Goal: Task Accomplishment & Management: Manage account settings

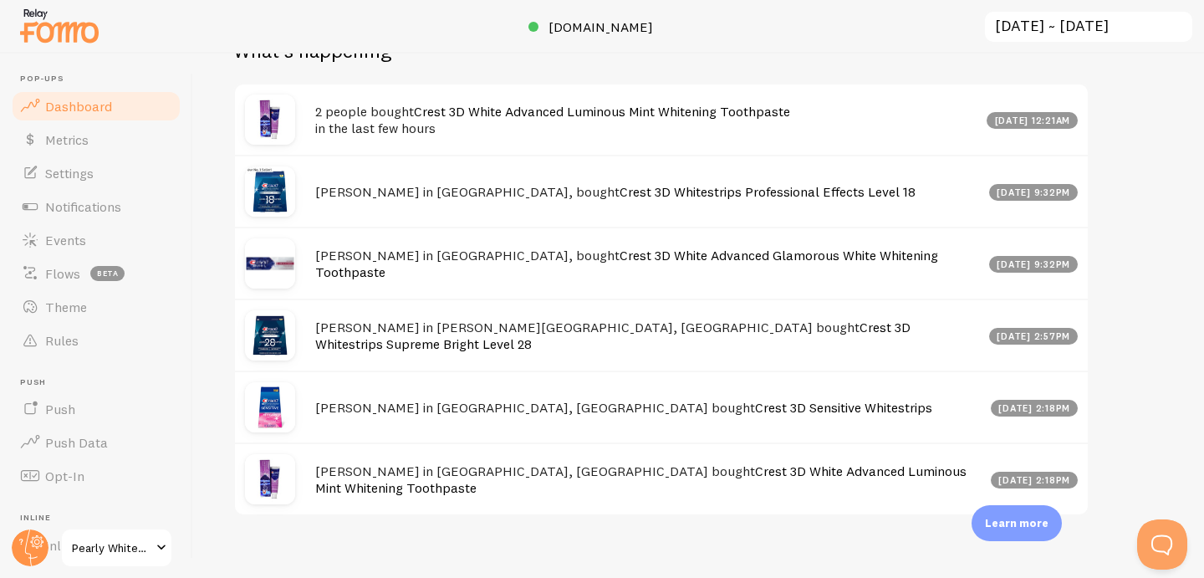
scroll to position [947, 0]
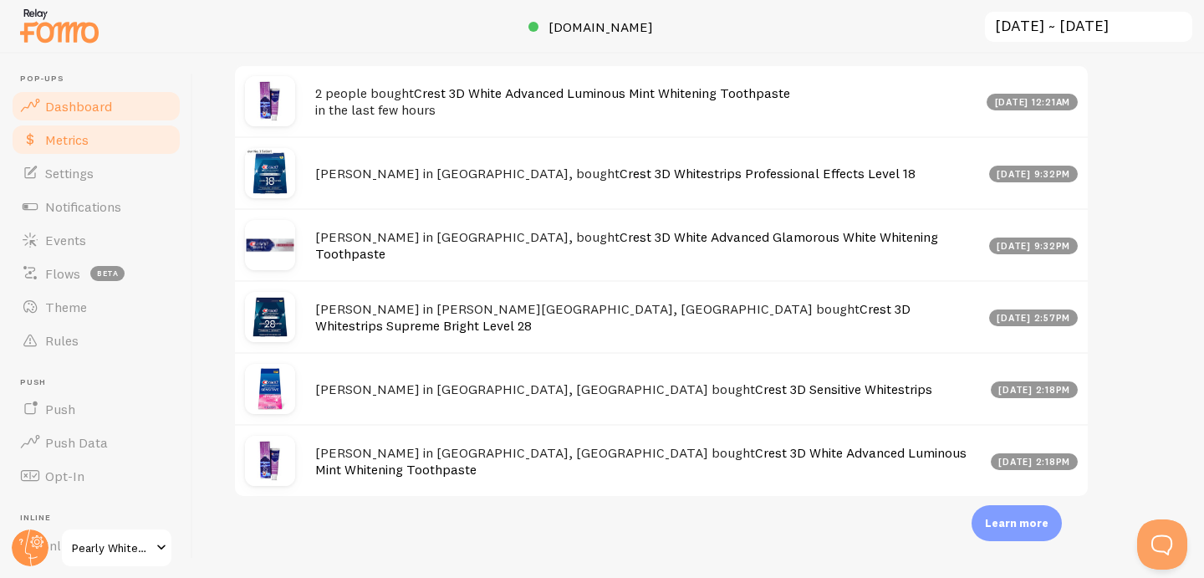
click at [99, 138] on link "Metrics" at bounding box center [96, 139] width 172 height 33
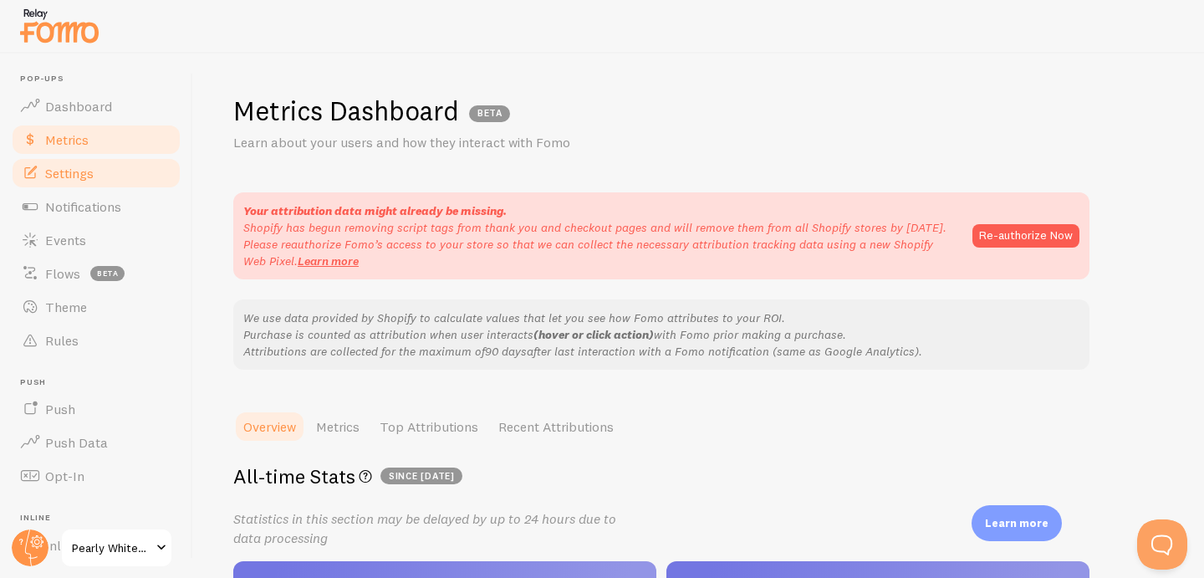
click at [94, 176] on span "Settings" at bounding box center [69, 173] width 49 height 17
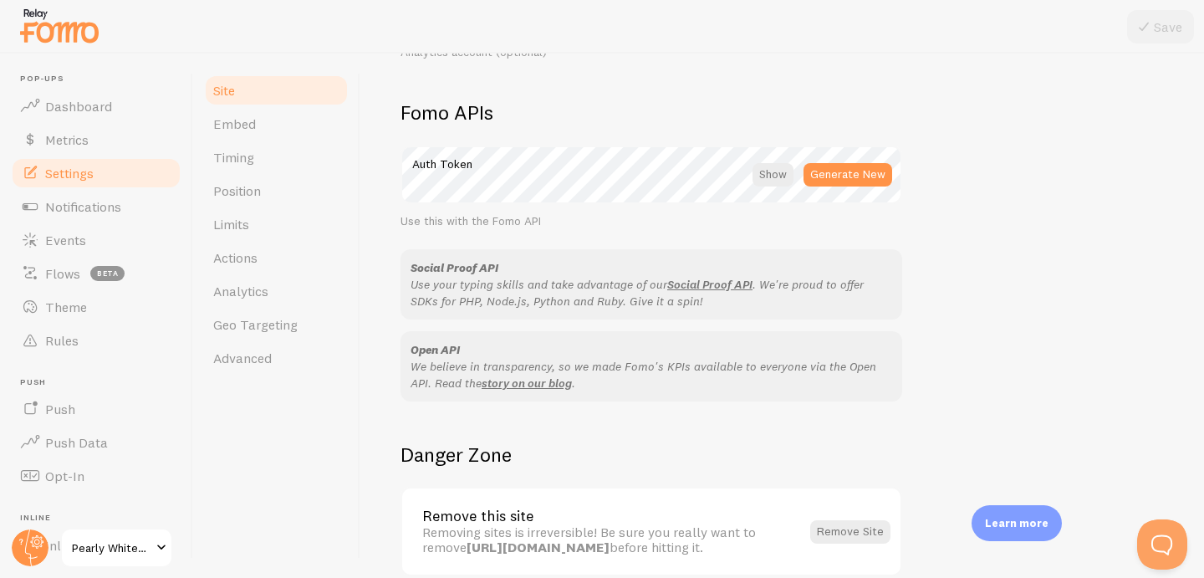
scroll to position [1001, 0]
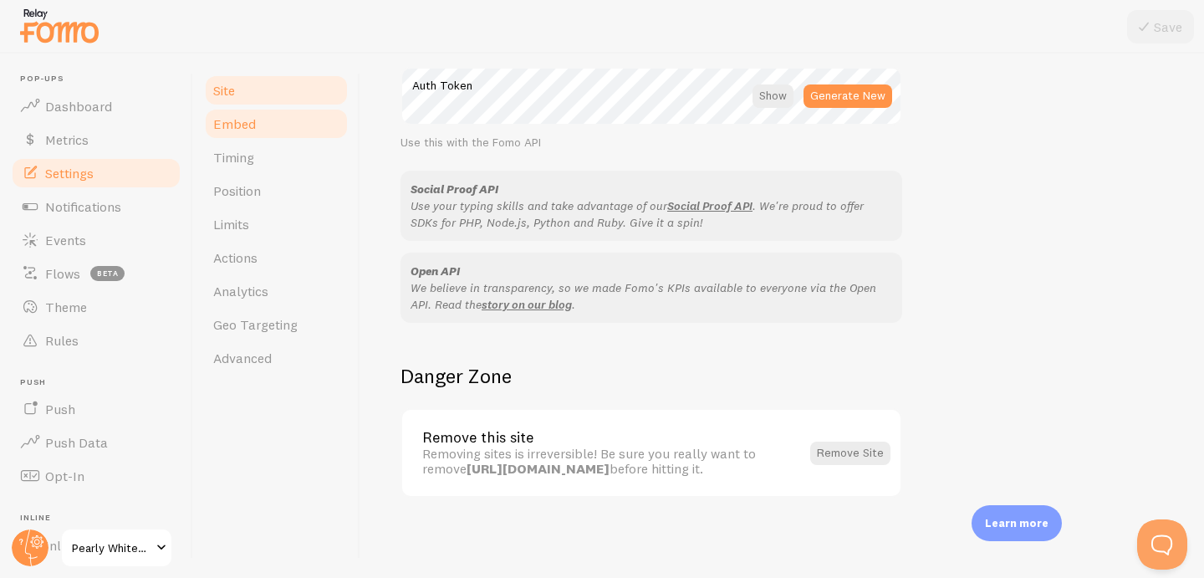
click at [308, 130] on link "Embed" at bounding box center [276, 123] width 146 height 33
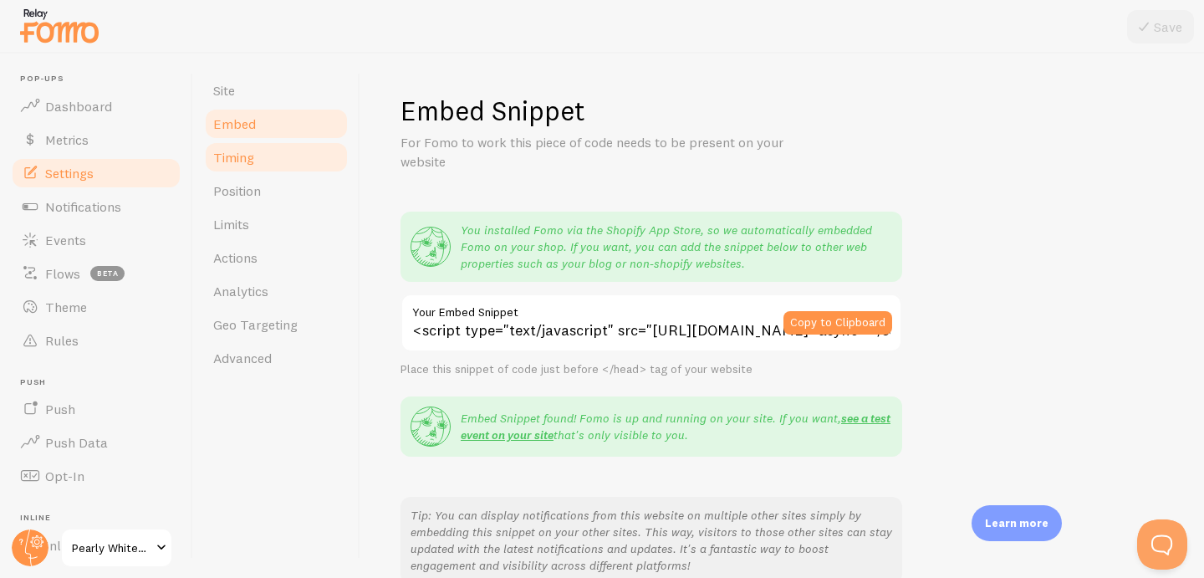
click at [309, 157] on link "Timing" at bounding box center [276, 156] width 146 height 33
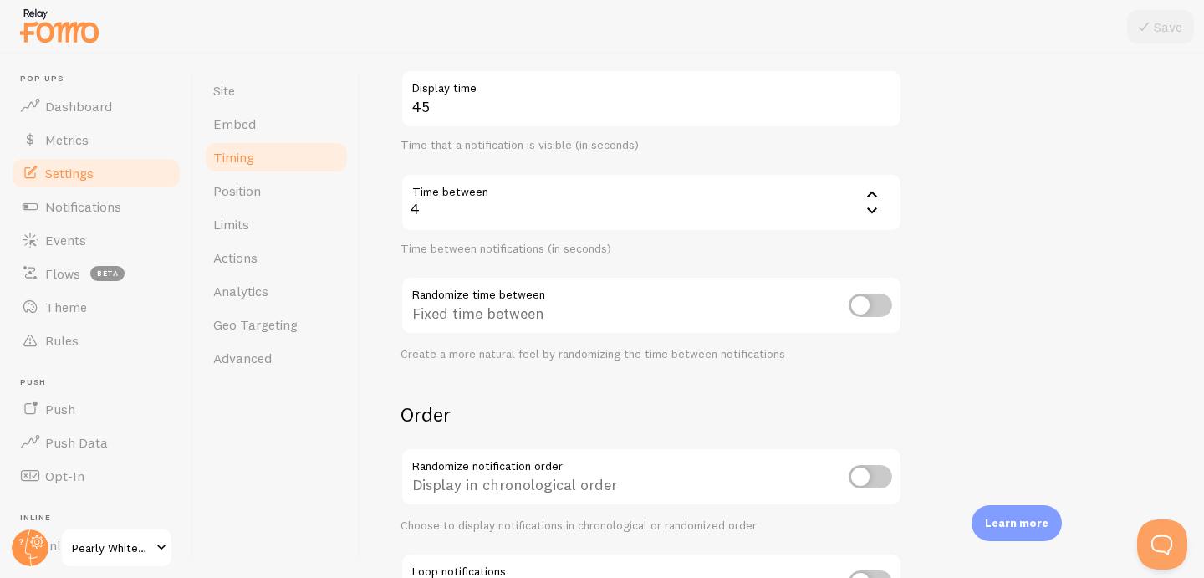
scroll to position [291, 0]
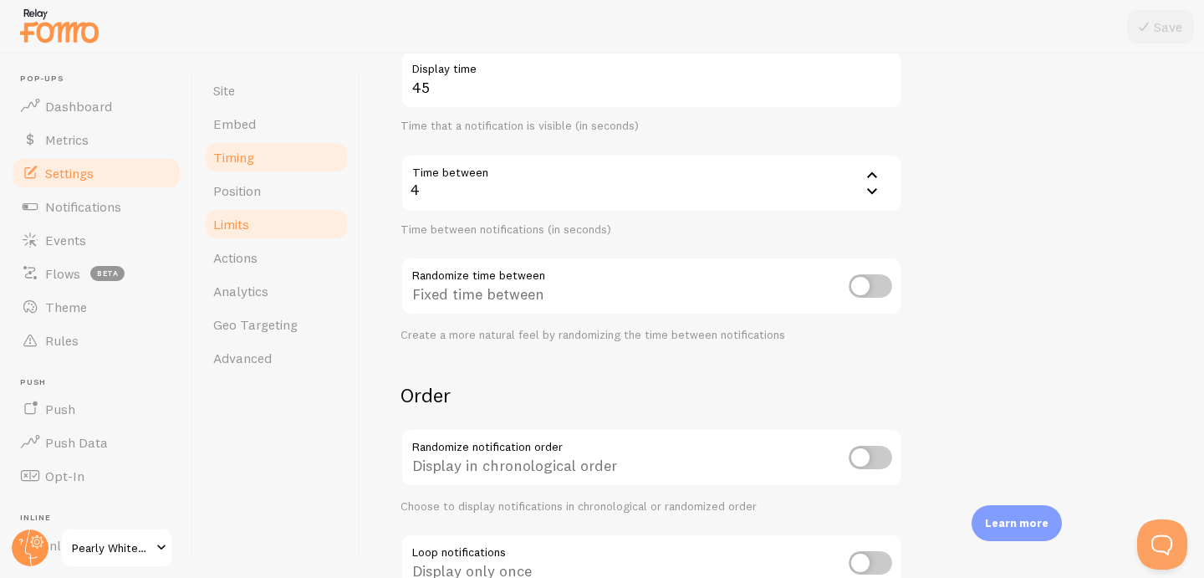
click at [258, 236] on link "Limits" at bounding box center [276, 223] width 146 height 33
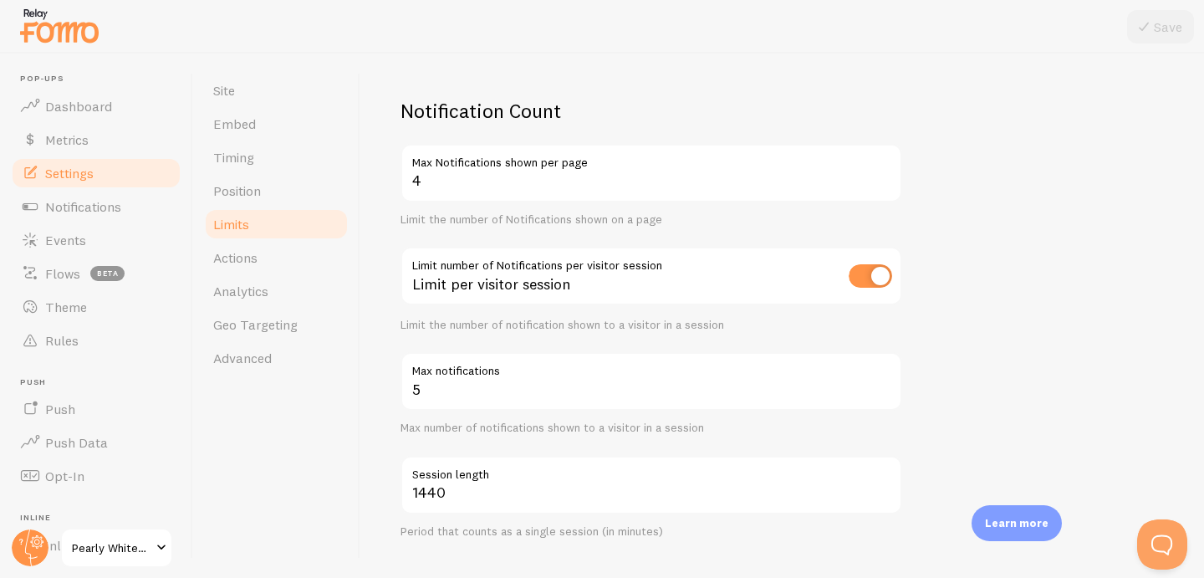
scroll to position [98, 0]
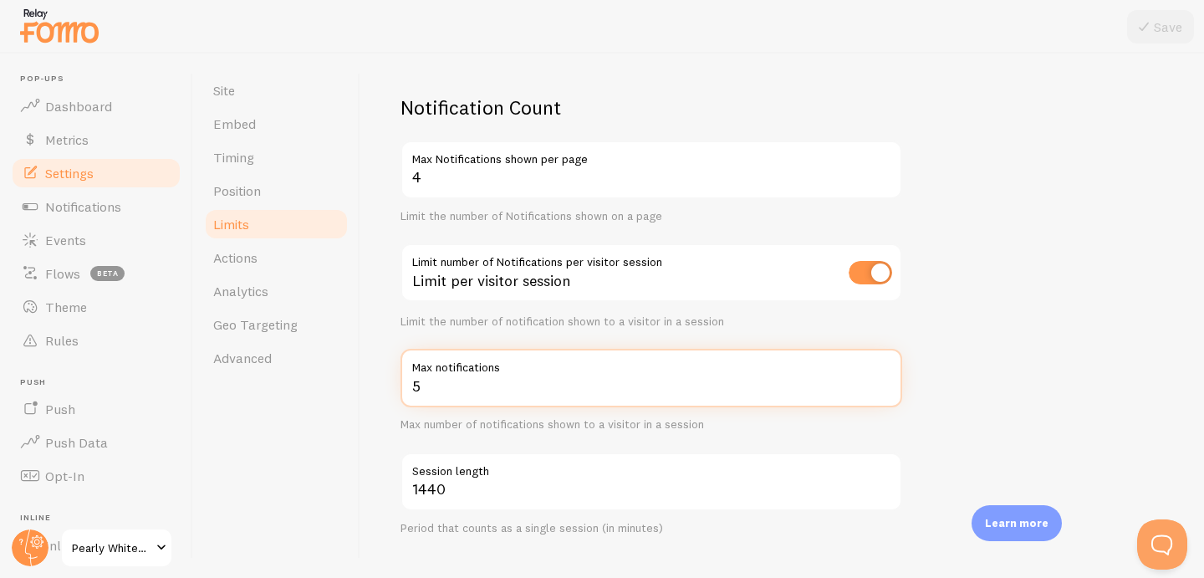
click at [450, 391] on input "5" at bounding box center [652, 378] width 502 height 59
drag, startPoint x: 450, startPoint y: 391, endPoint x: 324, endPoint y: 379, distance: 126.0
click at [324, 379] on div "Site Embed Timing Position Limits Actions Analytics Geo Targeting Advanced Limi…" at bounding box center [698, 316] width 1011 height 524
type input "4"
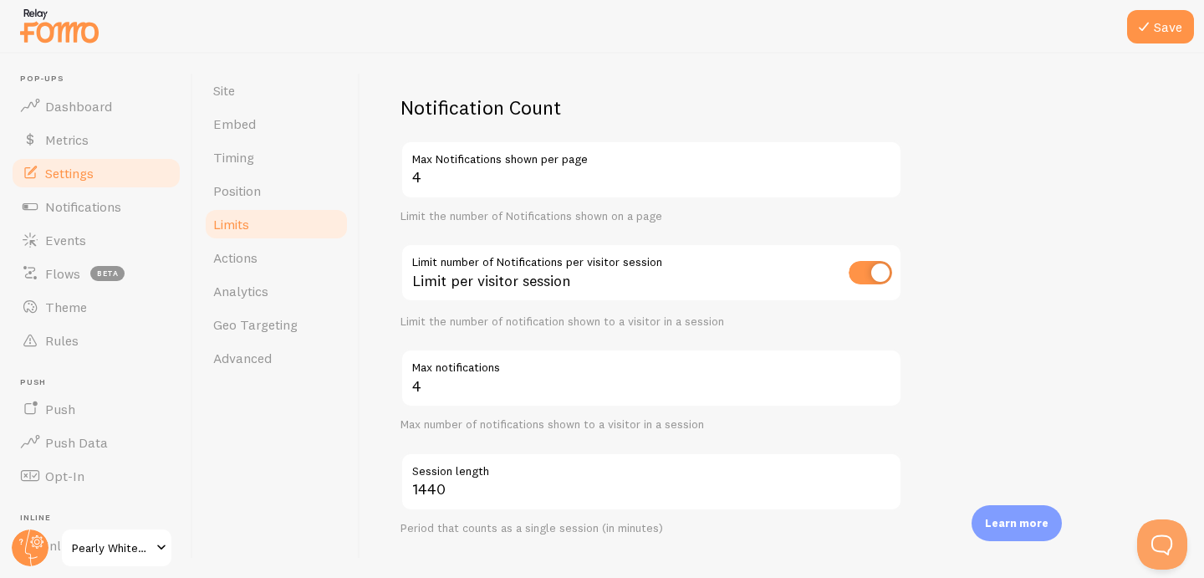
click at [391, 303] on div "Limits Notification control and limitations Notification Count 4 Max Notificati…" at bounding box center [782, 316] width 844 height 524
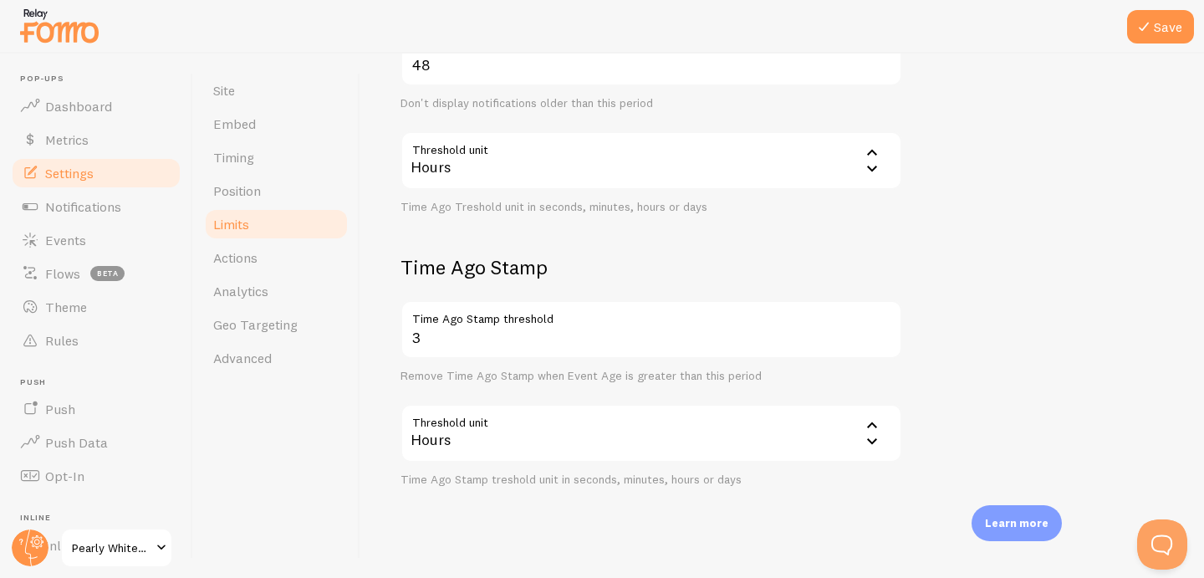
scroll to position [712, 0]
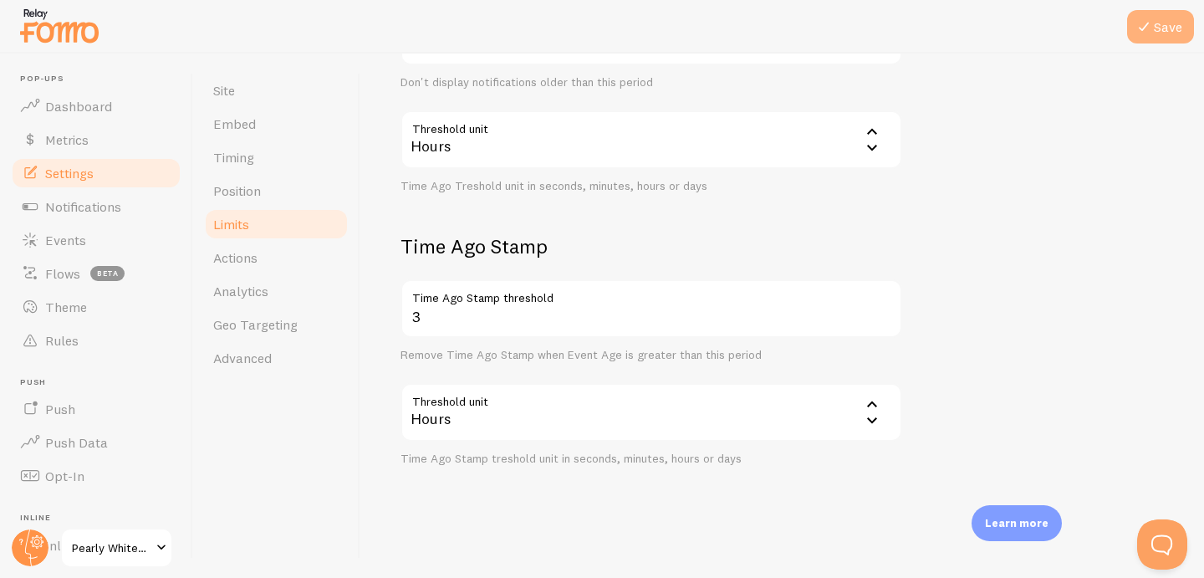
click at [1168, 33] on button "Save" at bounding box center [1160, 26] width 67 height 33
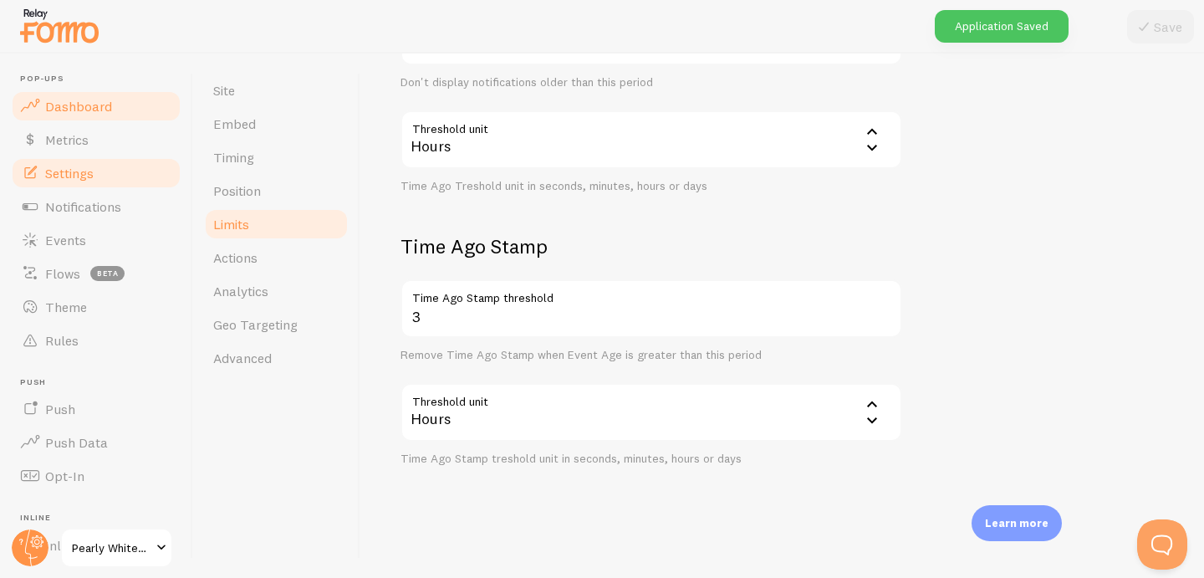
click at [76, 120] on link "Dashboard" at bounding box center [96, 105] width 172 height 33
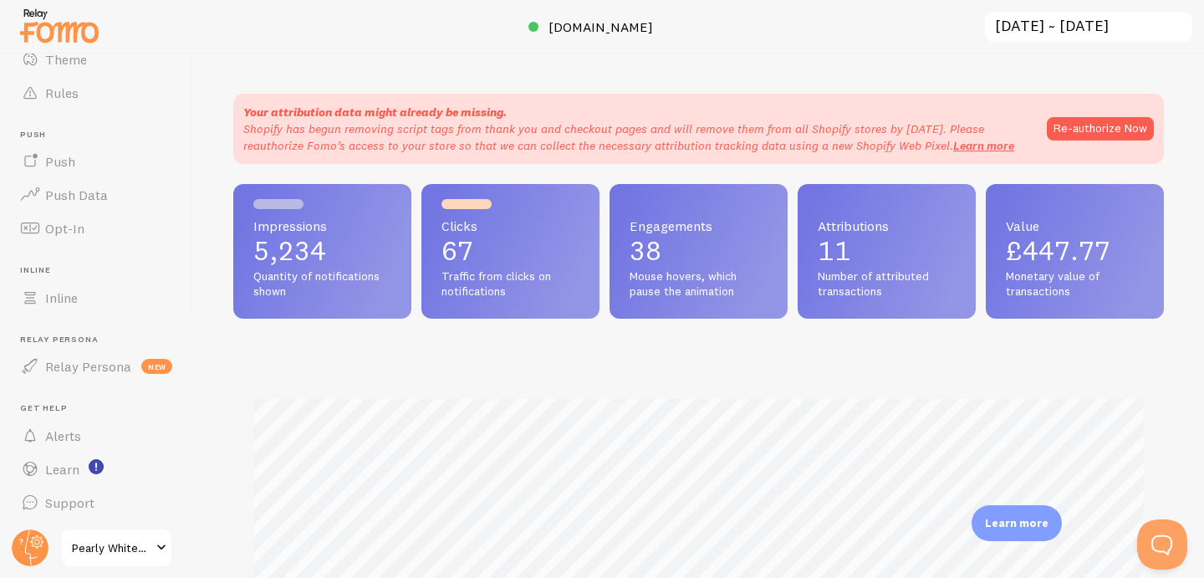
scroll to position [248, 0]
click at [97, 544] on span "Pearly Whites UK" at bounding box center [111, 548] width 79 height 20
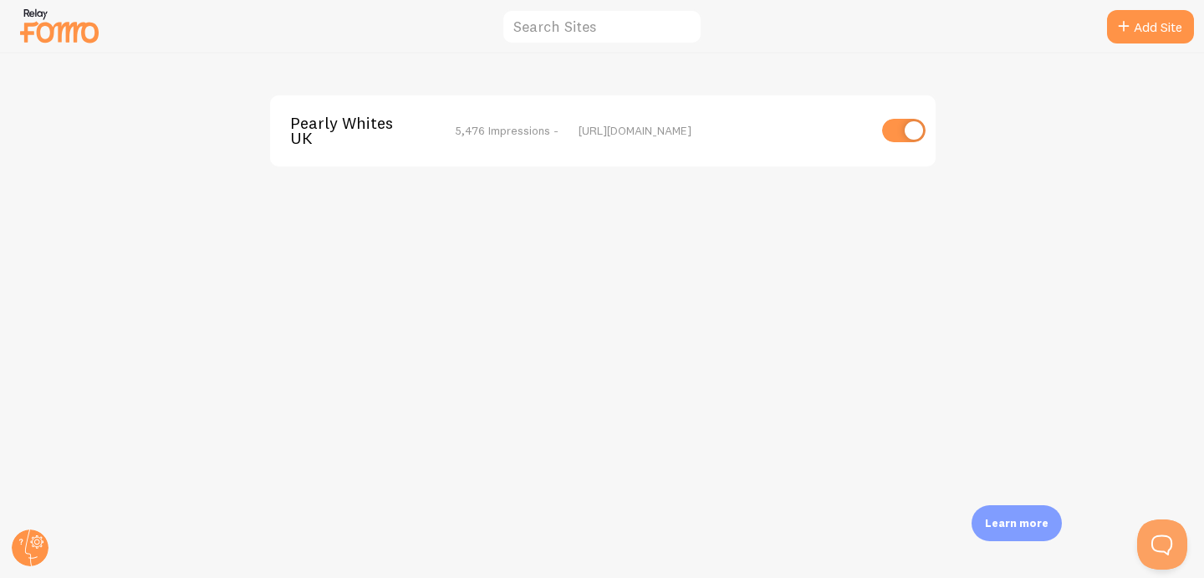
click at [385, 121] on span "Pearly Whites UK" at bounding box center [357, 130] width 135 height 31
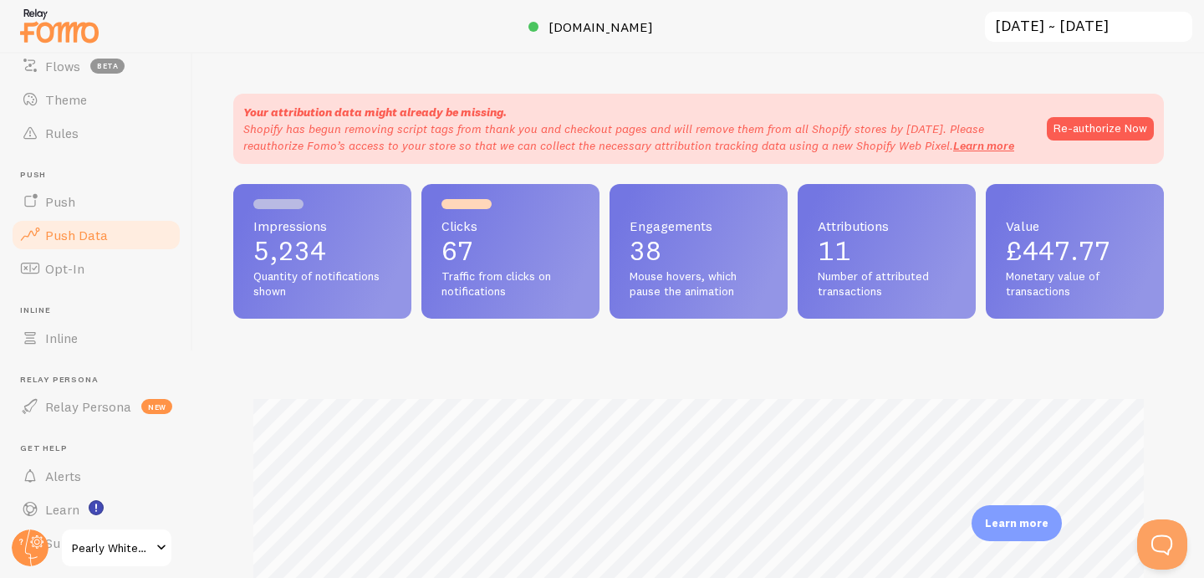
scroll to position [248, 0]
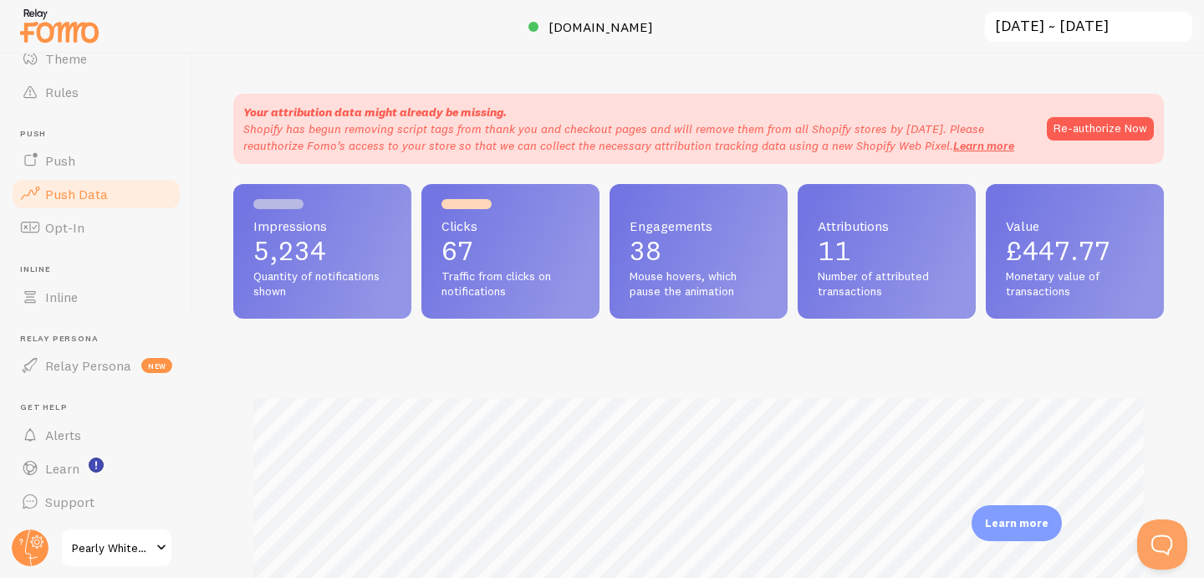
click at [99, 442] on link "Alerts" at bounding box center [96, 434] width 172 height 33
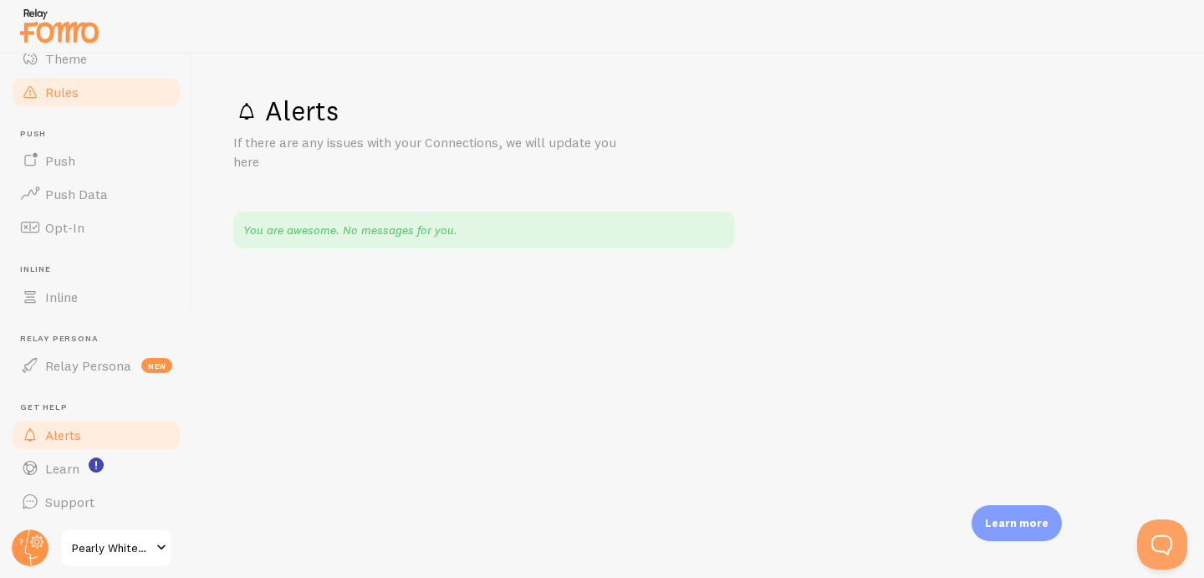
click at [82, 105] on link "Rules" at bounding box center [96, 91] width 172 height 33
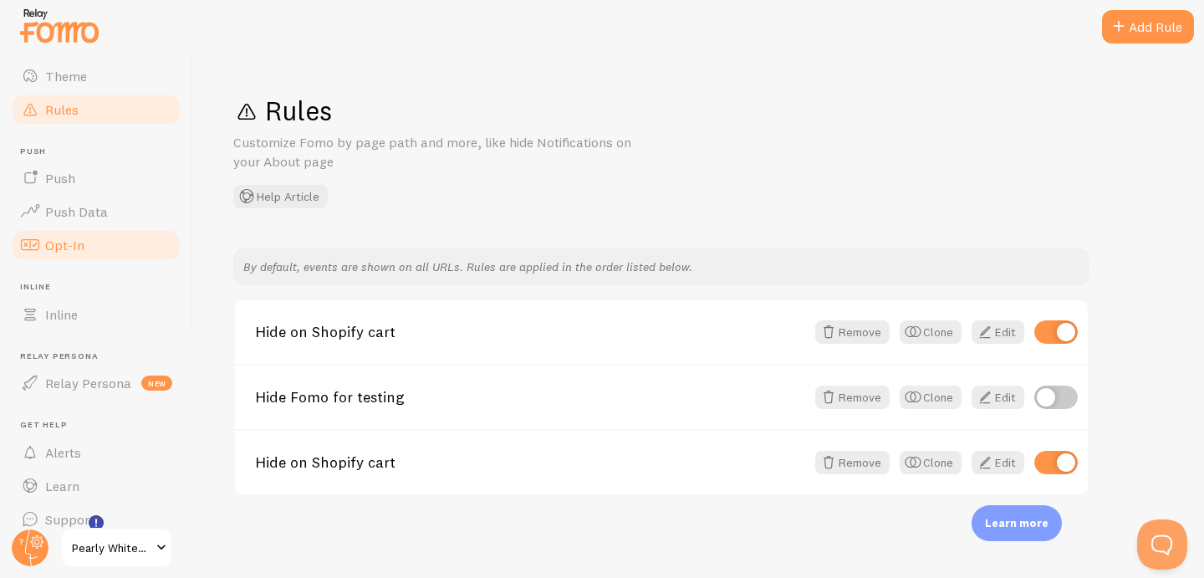
scroll to position [189, 0]
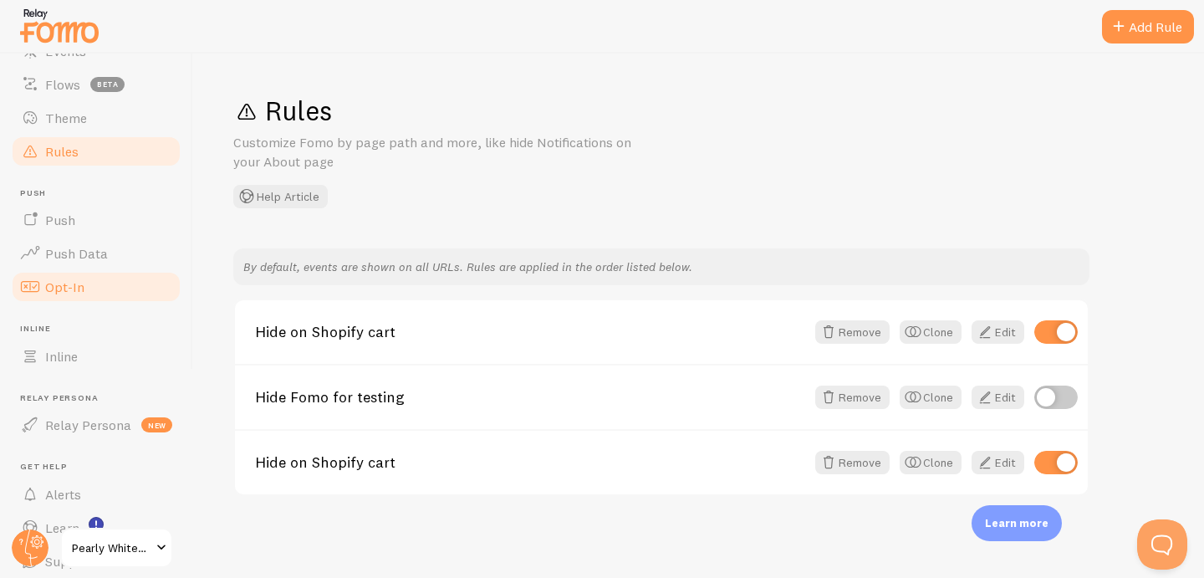
click at [85, 228] on link "Push" at bounding box center [96, 219] width 172 height 33
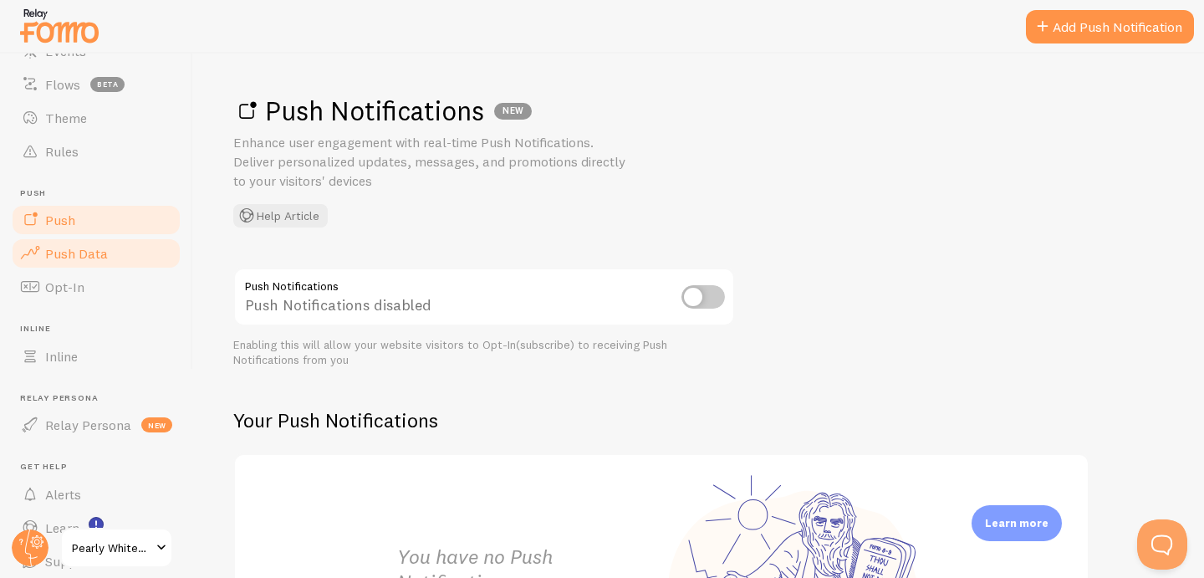
click at [84, 251] on span "Push Data" at bounding box center [76, 253] width 63 height 17
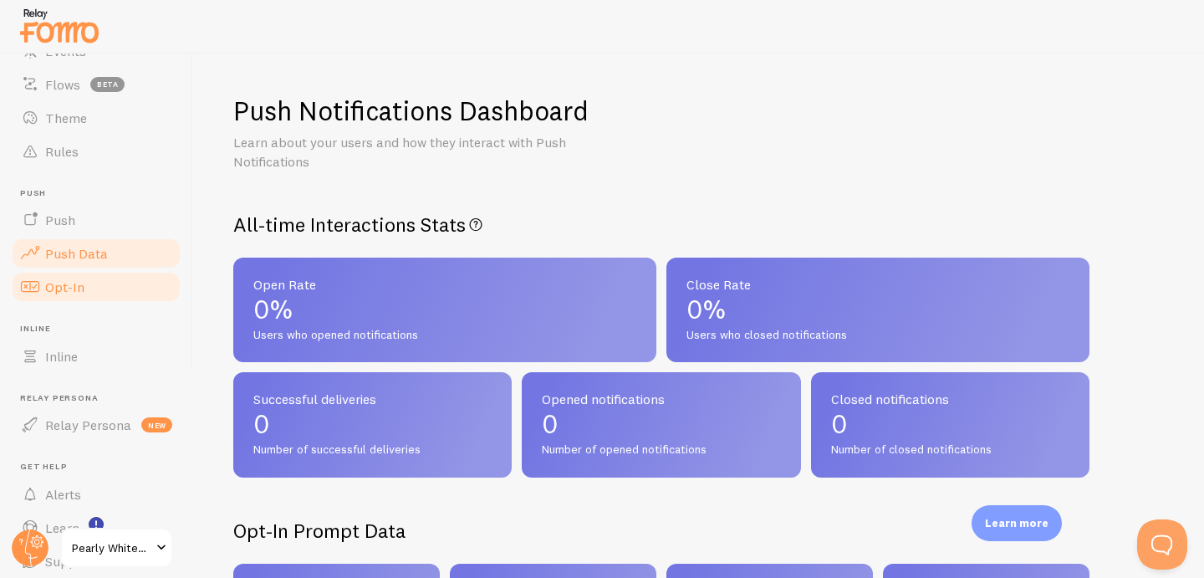
click at [84, 274] on link "Opt-In" at bounding box center [96, 286] width 172 height 33
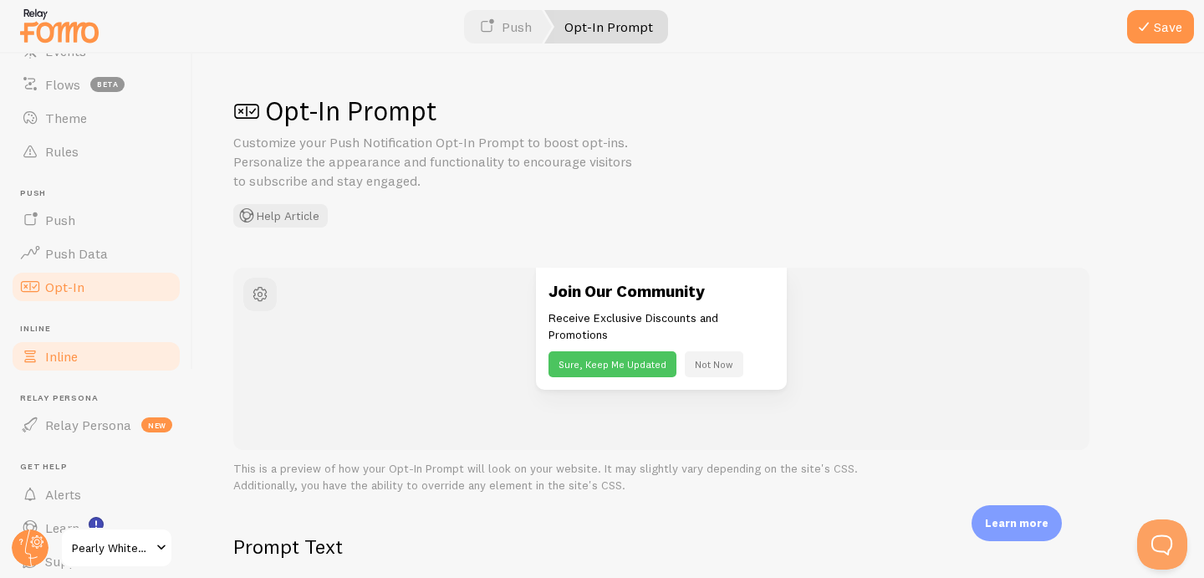
click at [100, 365] on link "Inline" at bounding box center [96, 356] width 172 height 33
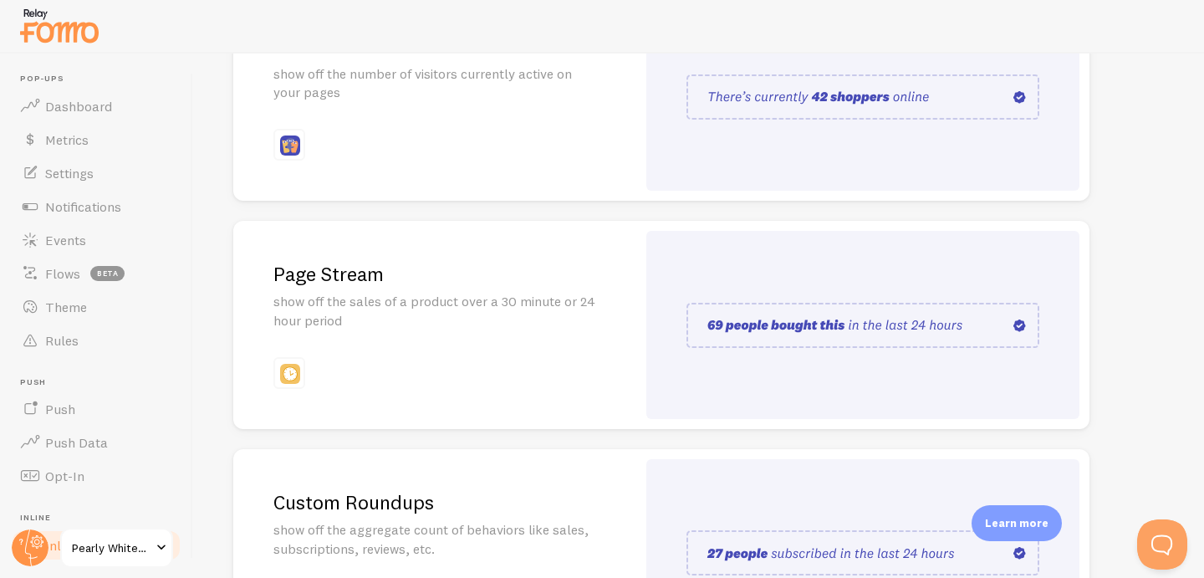
scroll to position [433, 0]
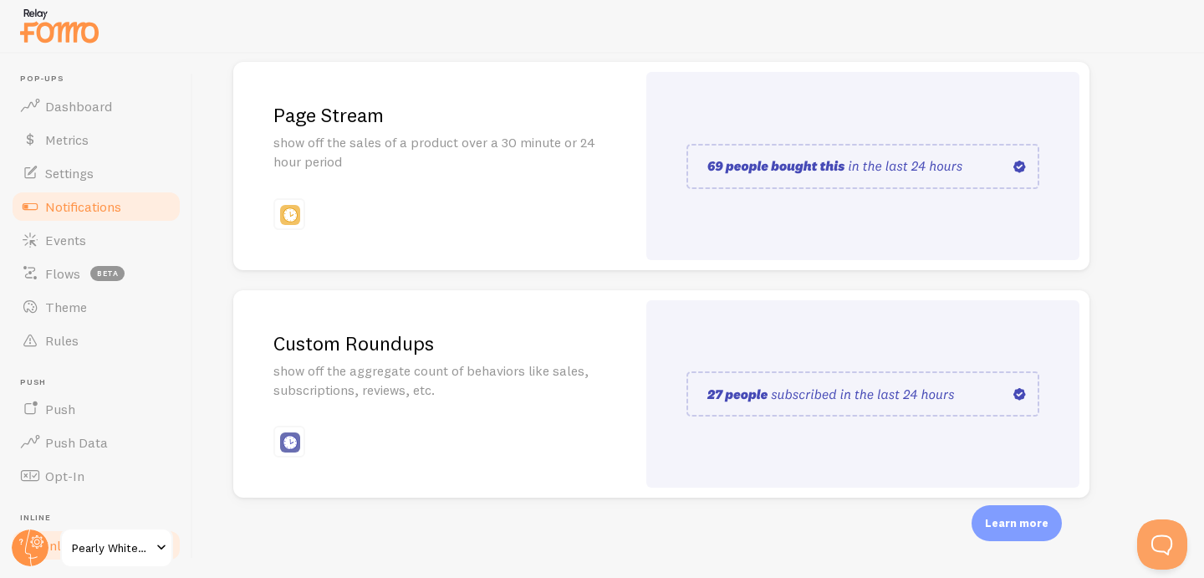
click at [118, 195] on link "Notifications" at bounding box center [96, 206] width 172 height 33
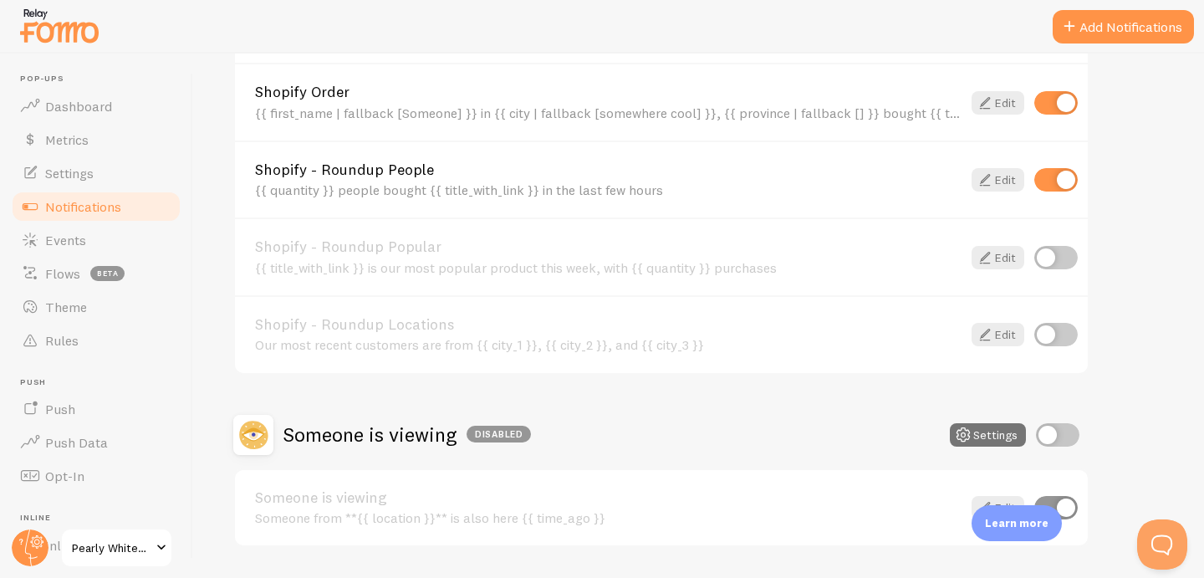
scroll to position [769, 0]
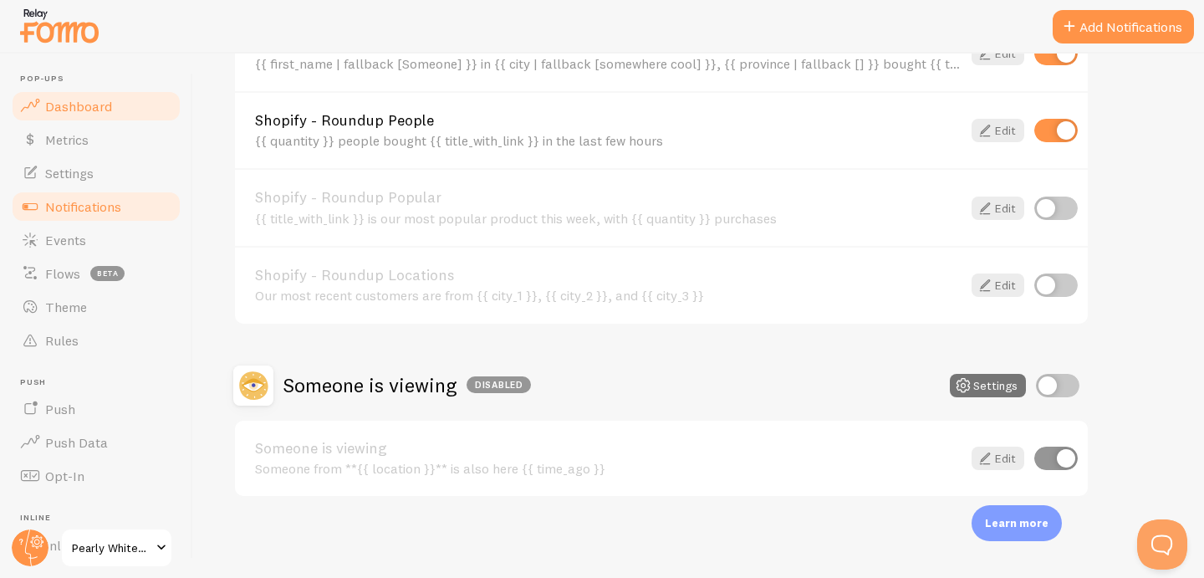
click at [133, 117] on link "Dashboard" at bounding box center [96, 105] width 172 height 33
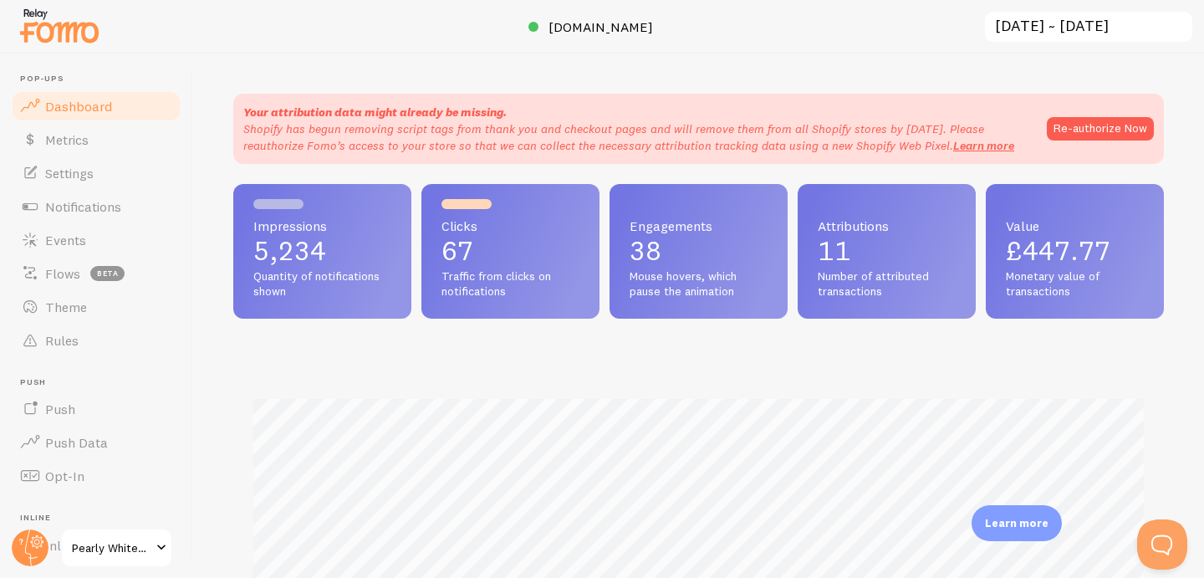
scroll to position [439, 931]
drag, startPoint x: 133, startPoint y: 147, endPoint x: 212, endPoint y: 132, distance: 80.9
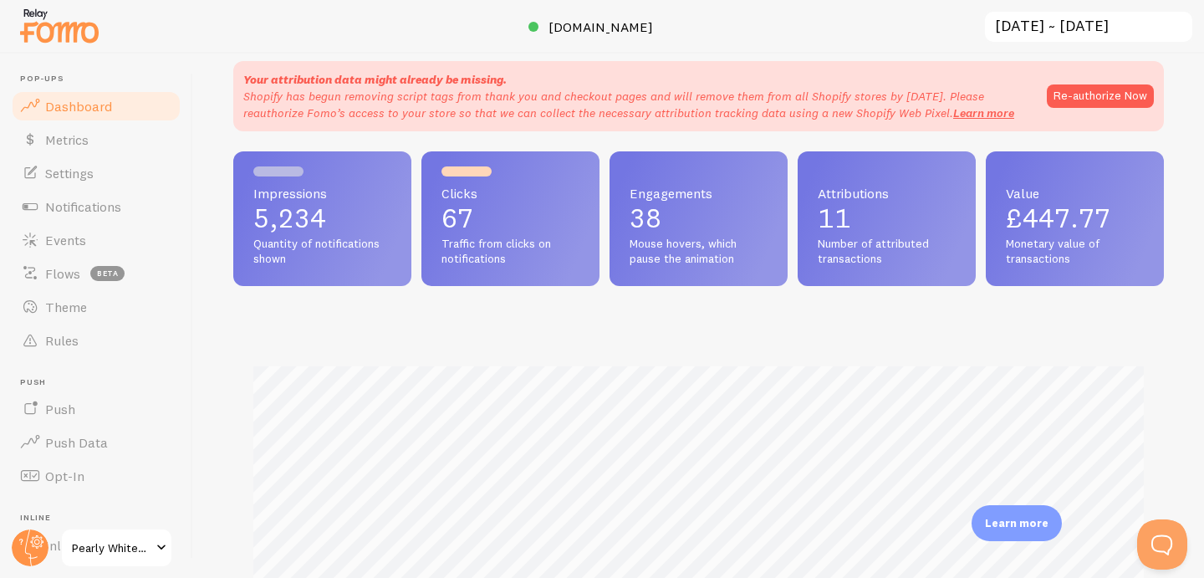
scroll to position [25, 0]
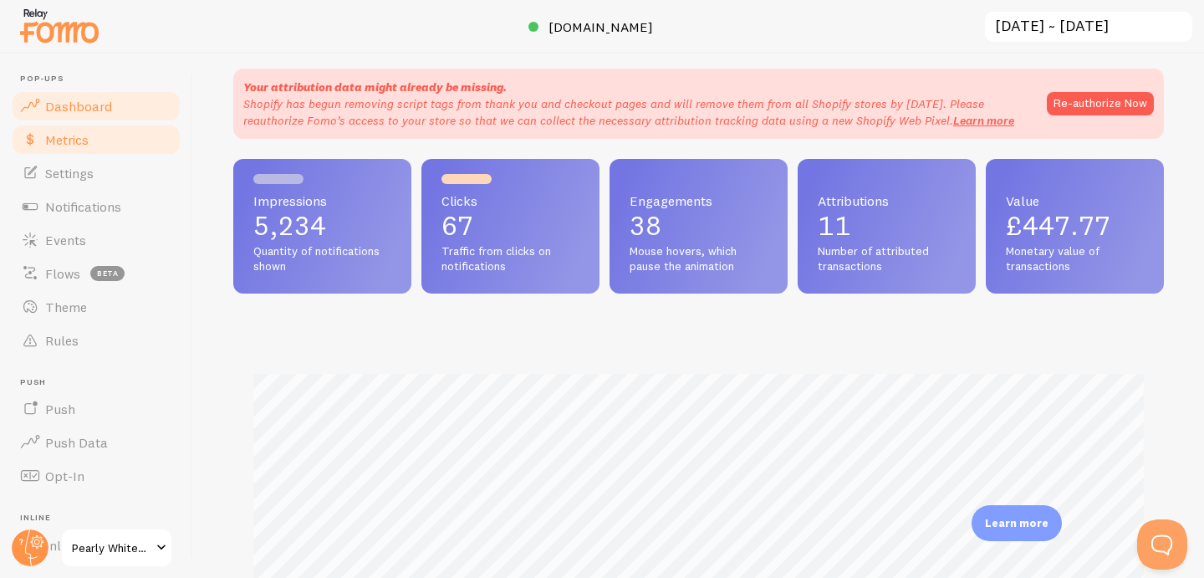
click at [123, 148] on link "Metrics" at bounding box center [96, 139] width 172 height 33
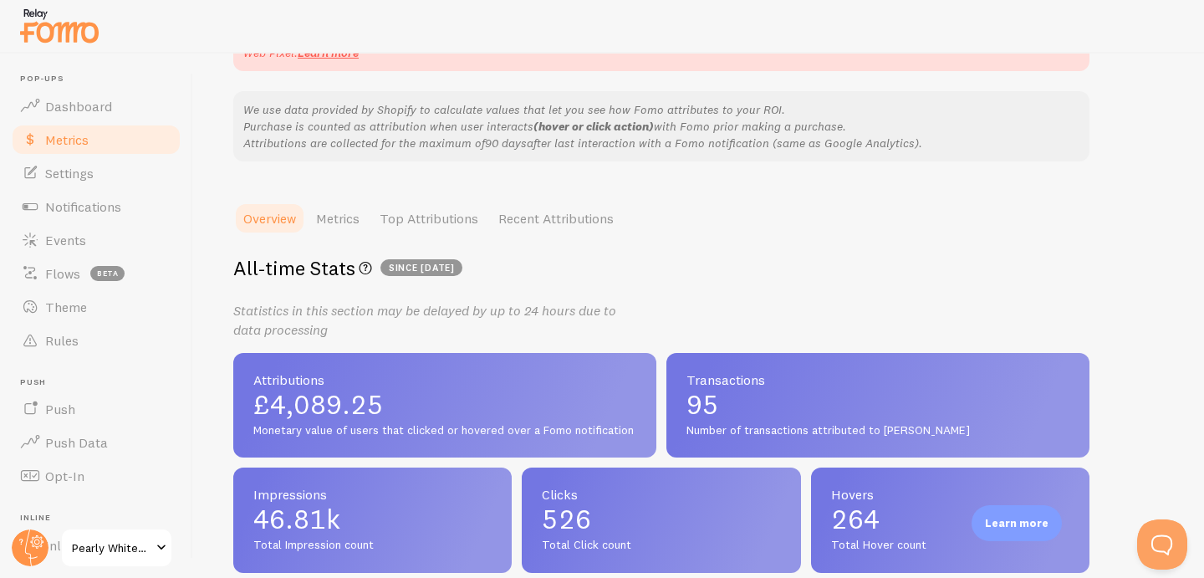
scroll to position [202, 0]
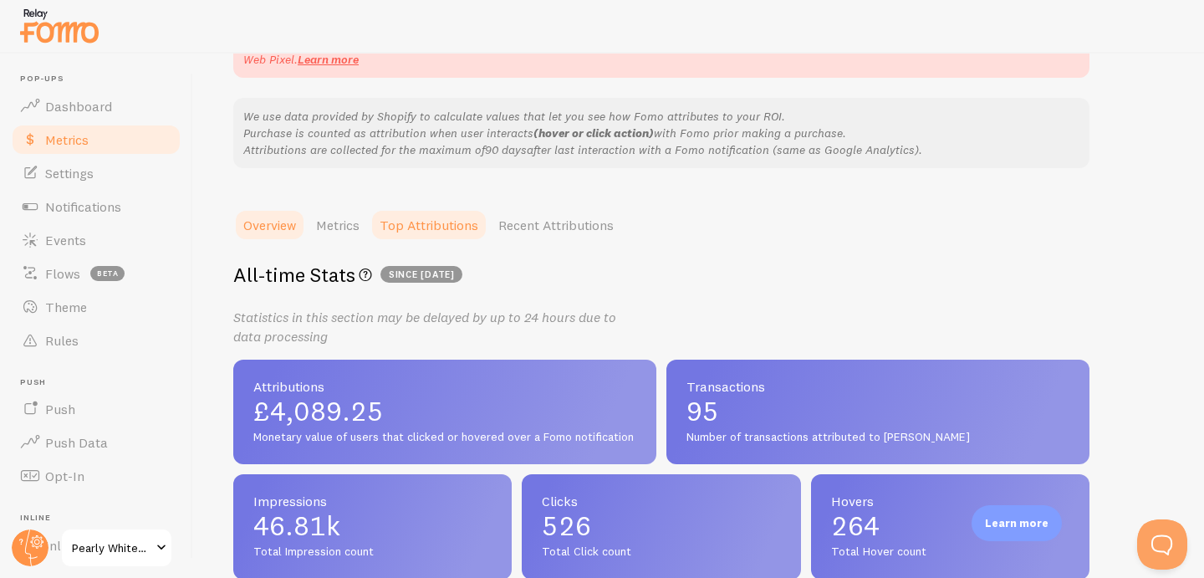
click at [426, 226] on link "Top Attributions" at bounding box center [429, 224] width 119 height 33
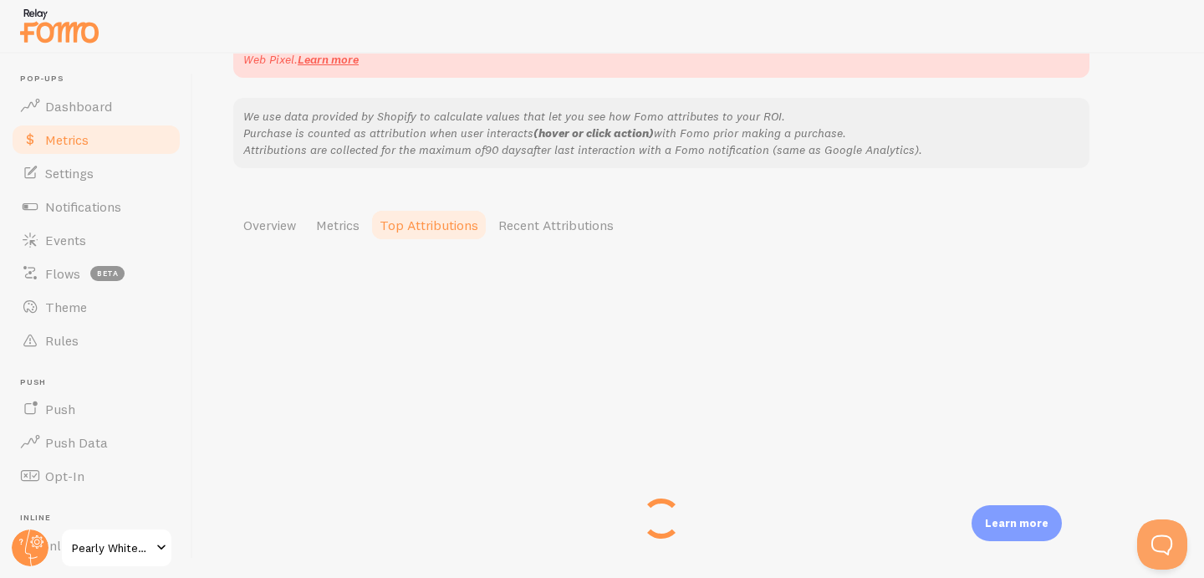
scroll to position [149, 0]
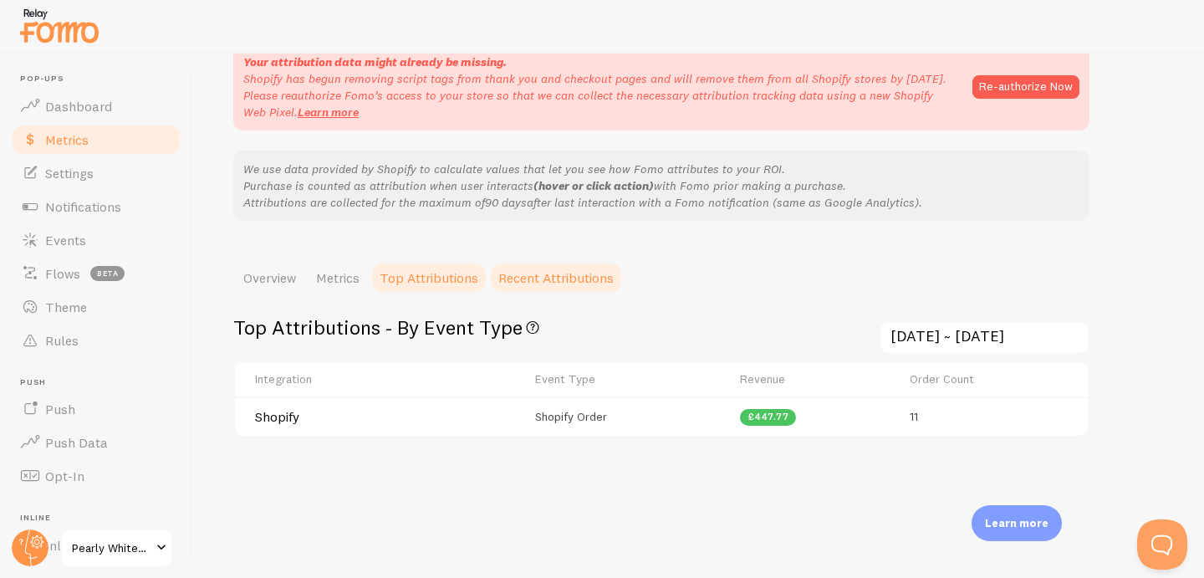
click at [513, 294] on link "Recent Attributions" at bounding box center [555, 277] width 135 height 33
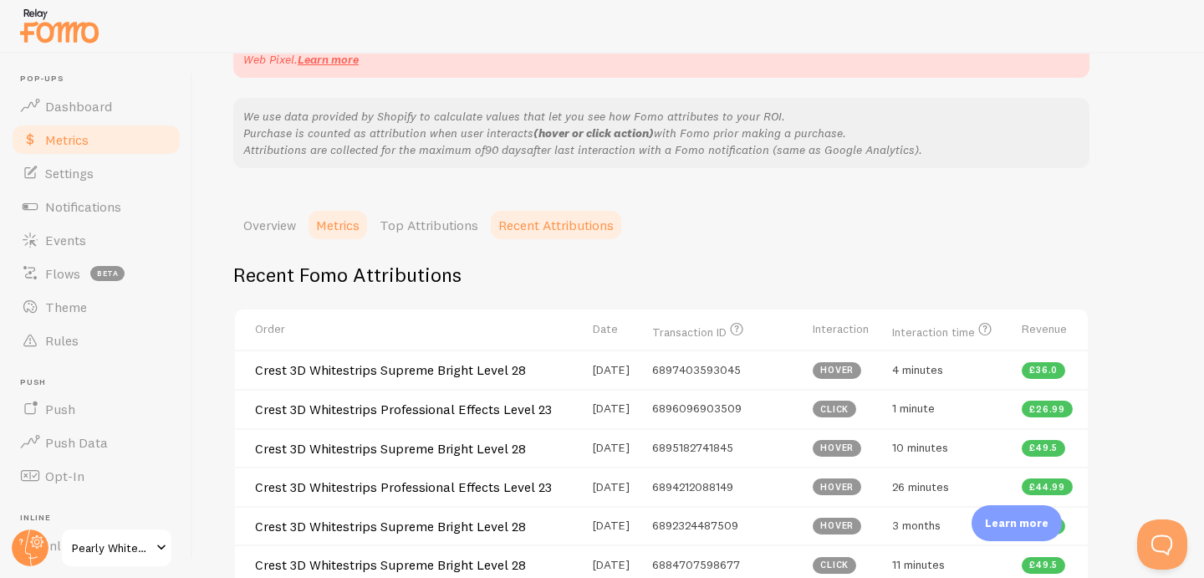
click at [337, 238] on link "Metrics" at bounding box center [338, 224] width 64 height 33
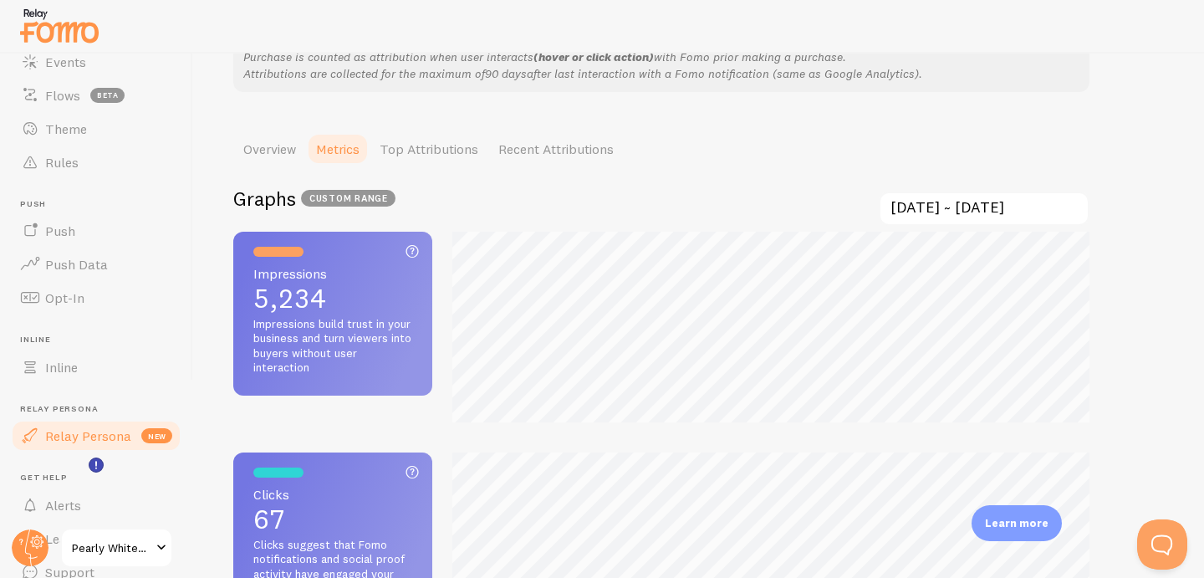
scroll to position [248, 0]
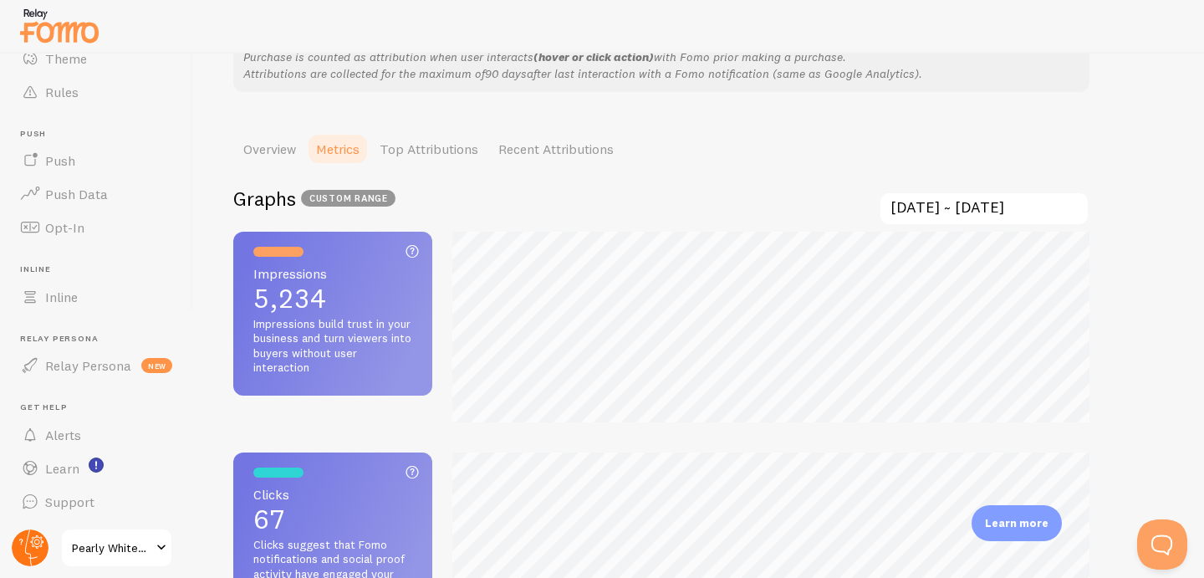
click at [31, 545] on circle at bounding box center [30, 547] width 37 height 37
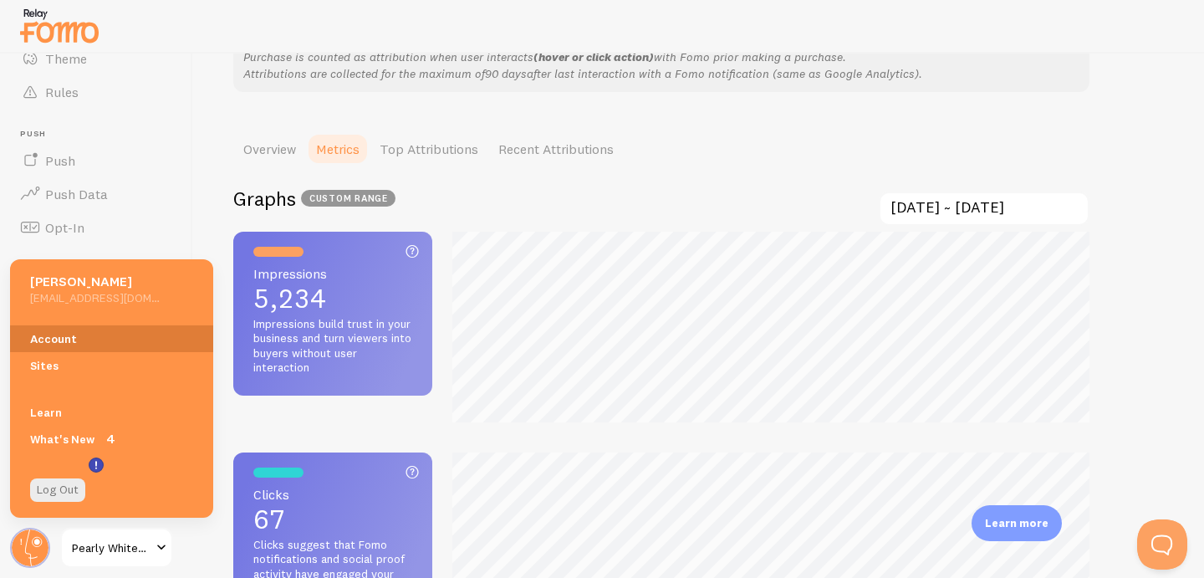
click at [73, 346] on link "Account" at bounding box center [111, 338] width 203 height 27
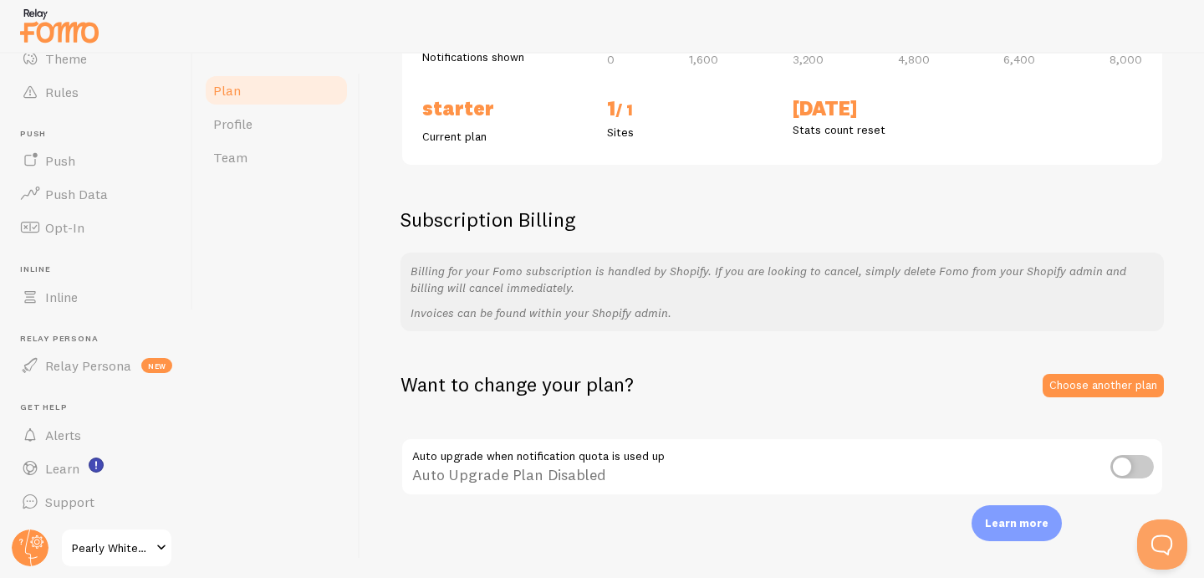
scroll to position [235, 0]
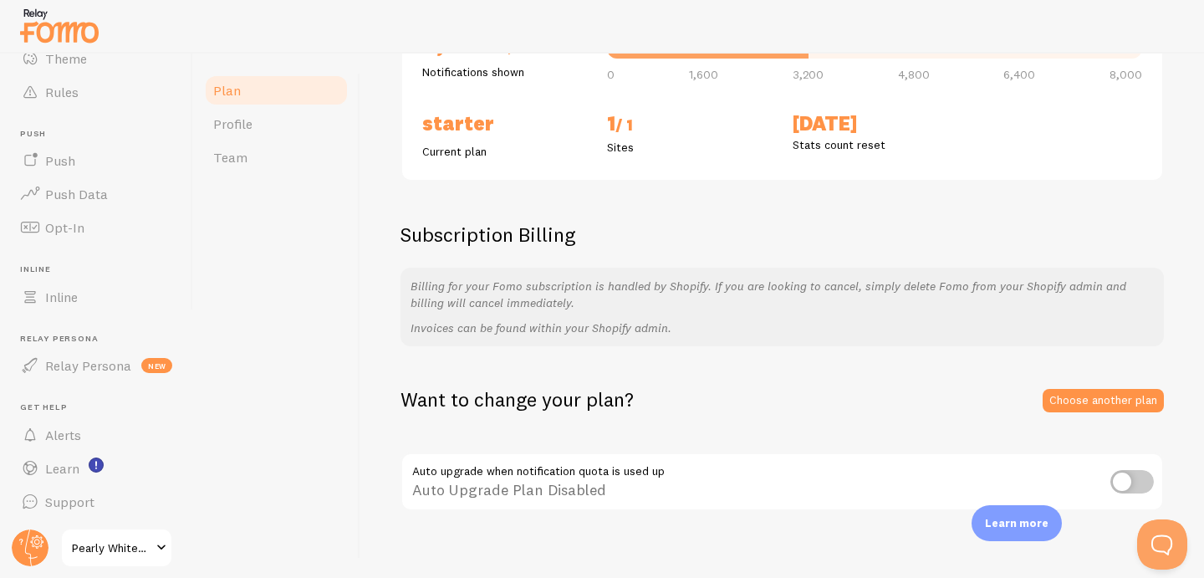
click at [1074, 414] on div "Want to change your plan? Choose another plan Auto upgrade when notification qu…" at bounding box center [782, 449] width 763 height 126
click at [1074, 403] on link "Choose another plan" at bounding box center [1103, 400] width 121 height 23
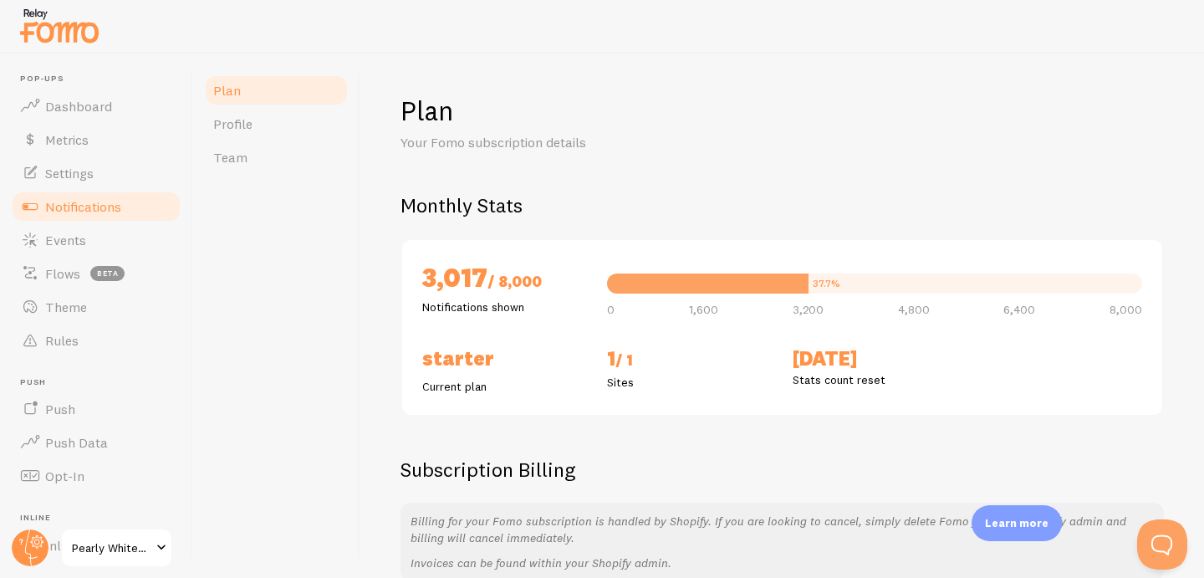
click at [114, 206] on span "Notifications" at bounding box center [83, 206] width 76 height 17
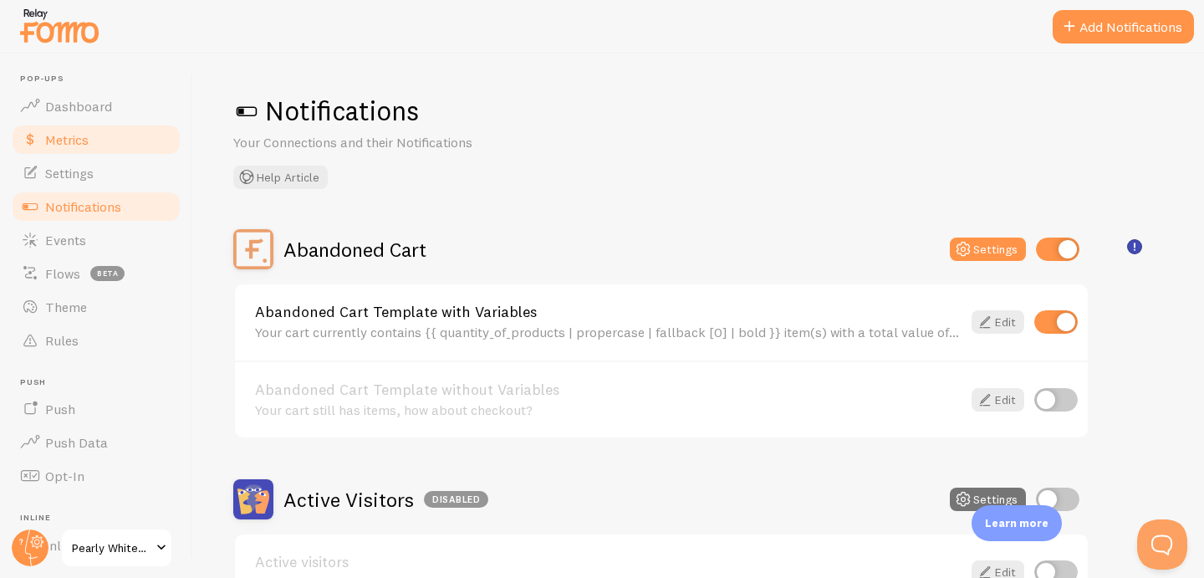
click at [95, 149] on link "Metrics" at bounding box center [96, 139] width 172 height 33
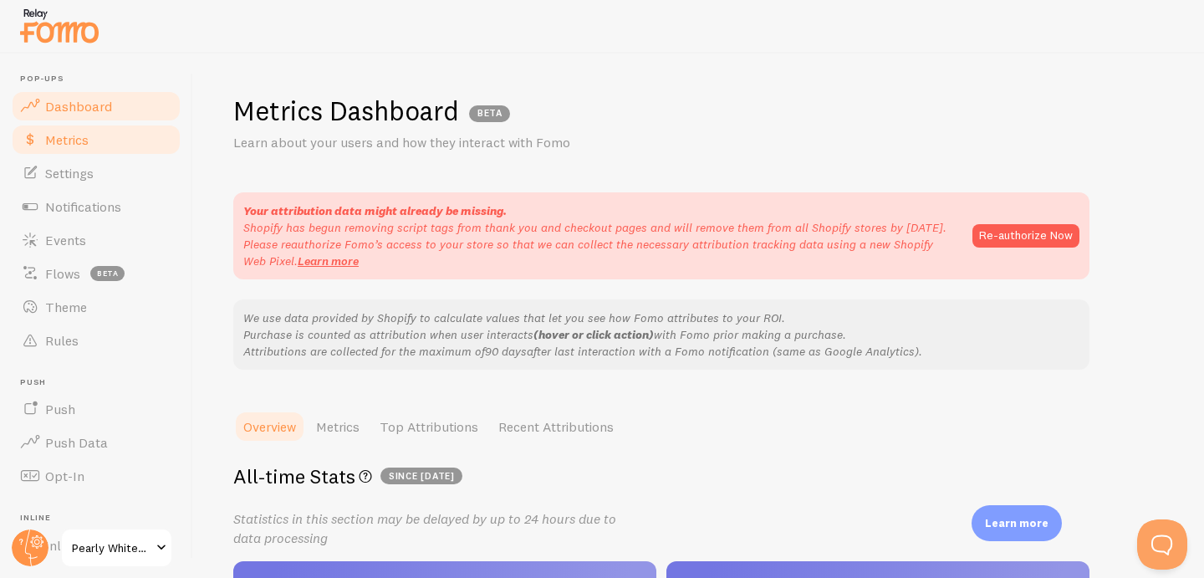
click at [95, 105] on span "Dashboard" at bounding box center [78, 106] width 67 height 17
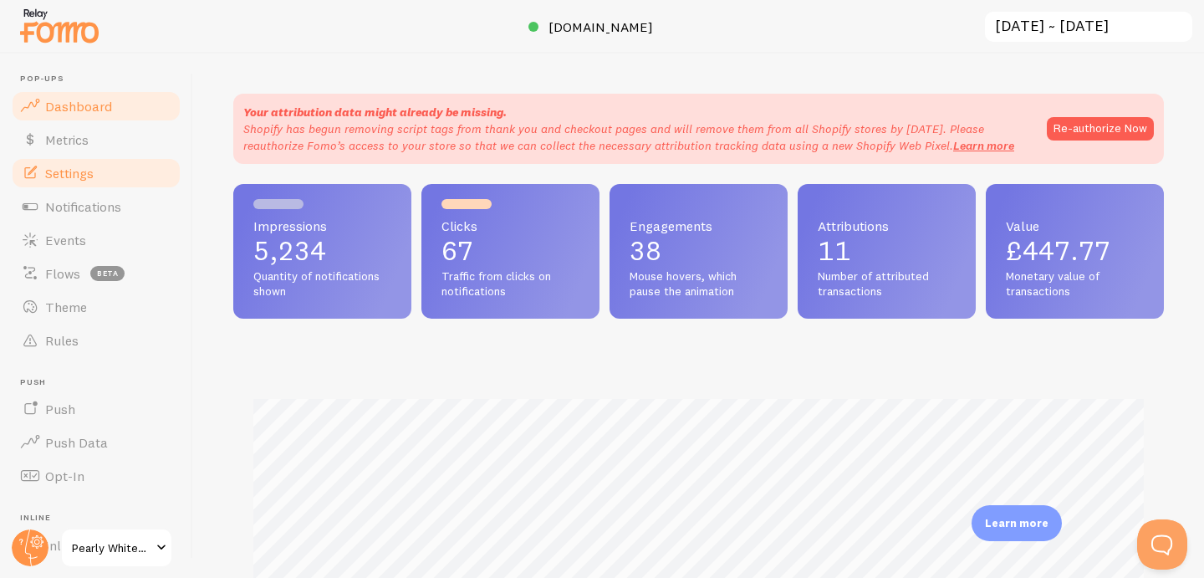
scroll to position [439, 931]
click at [94, 168] on link "Settings" at bounding box center [96, 172] width 172 height 33
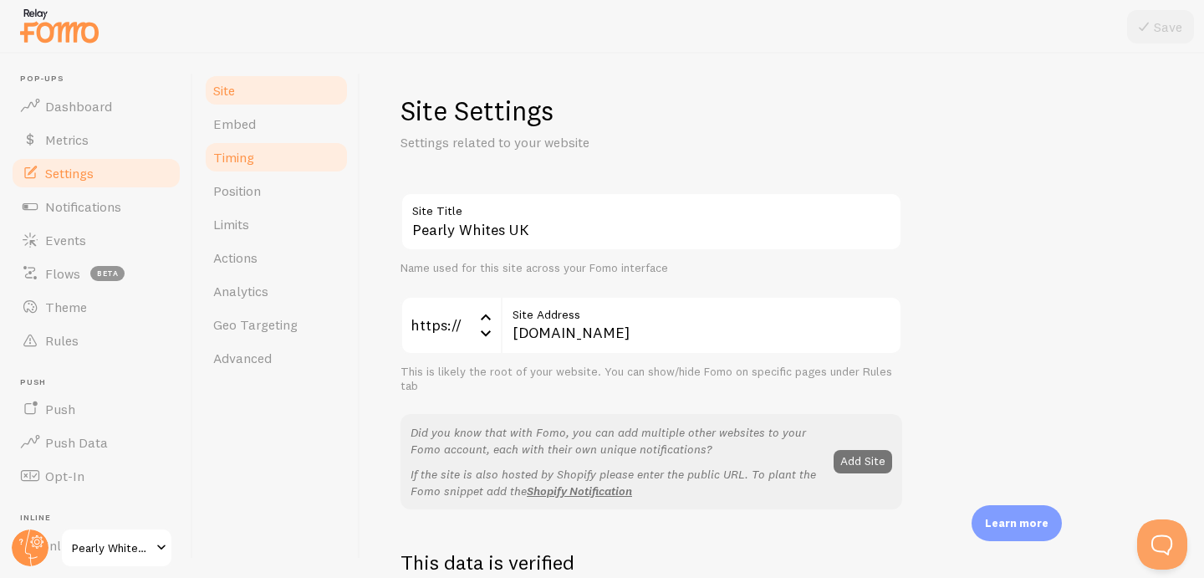
click at [270, 172] on link "Timing" at bounding box center [276, 156] width 146 height 33
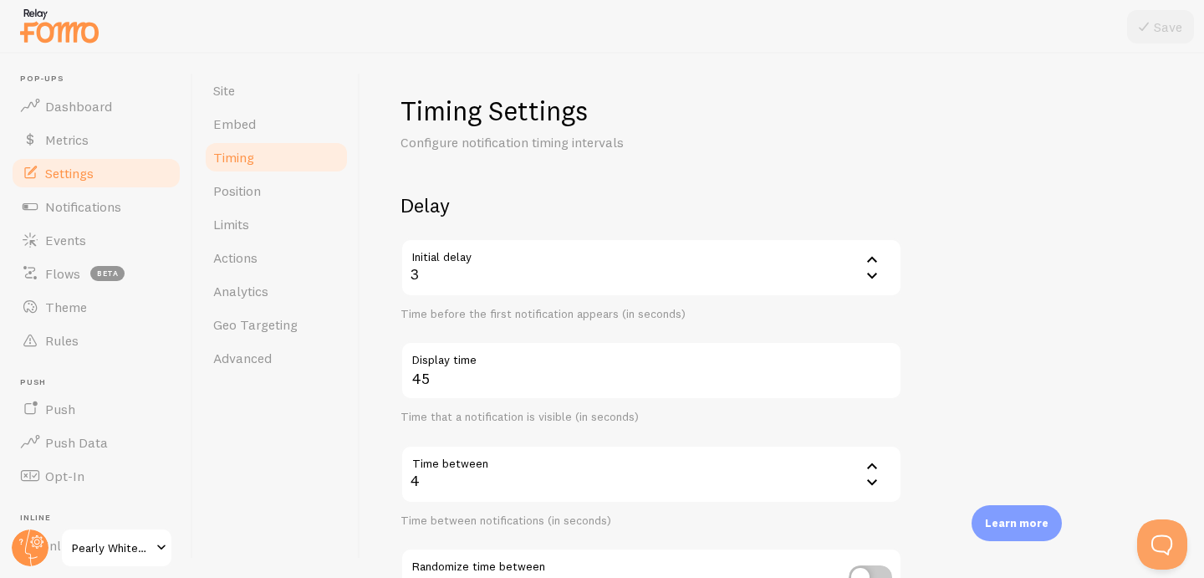
click at [431, 477] on div "4" at bounding box center [652, 474] width 502 height 59
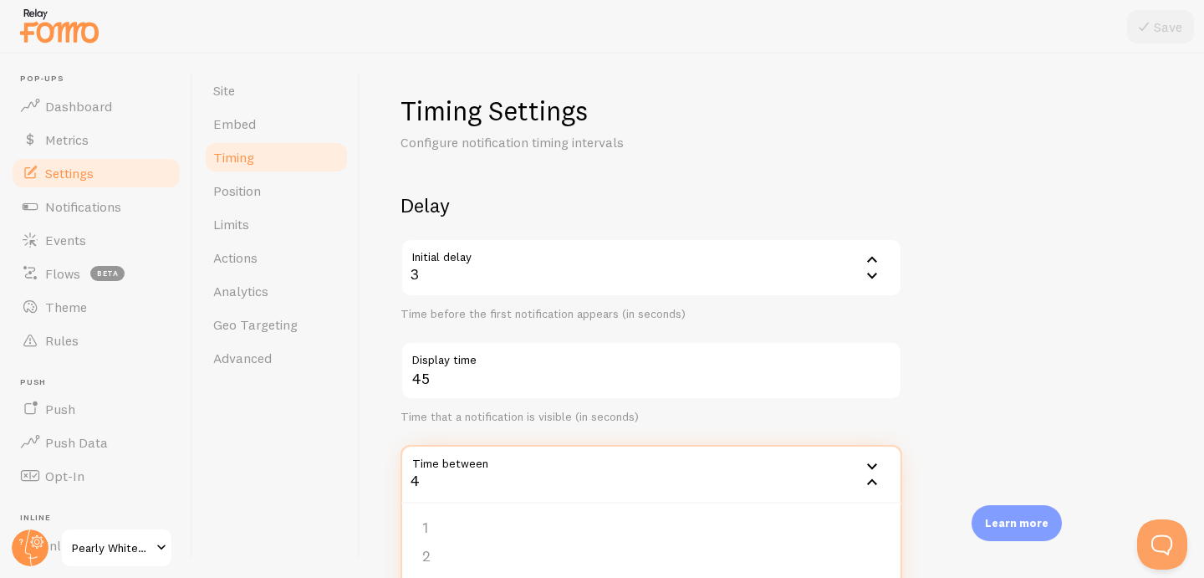
click at [431, 477] on div "4" at bounding box center [652, 474] width 502 height 59
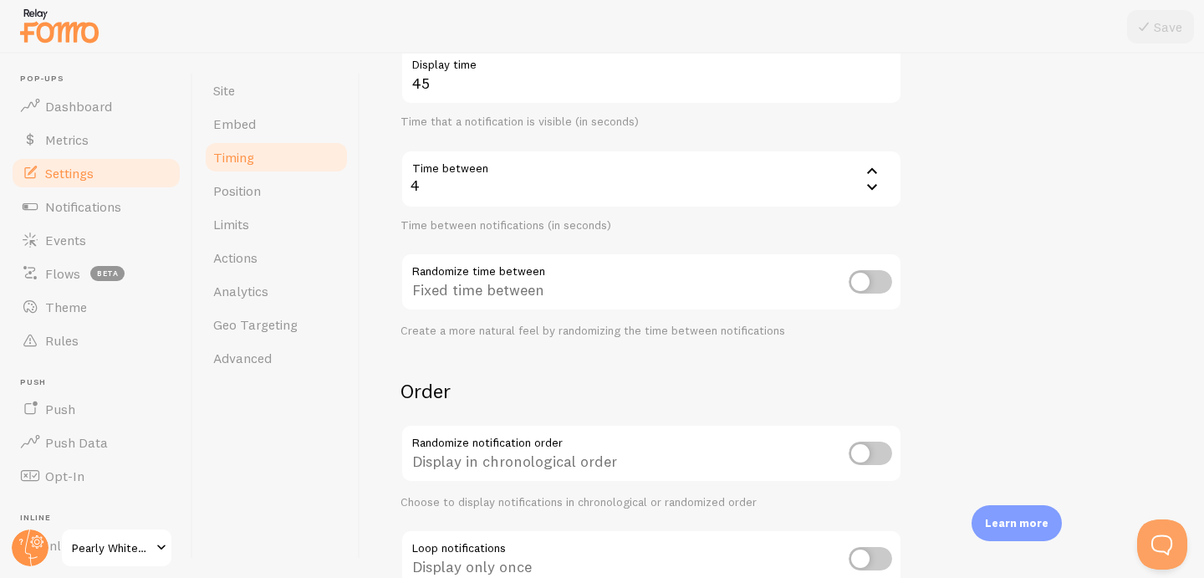
scroll to position [302, 0]
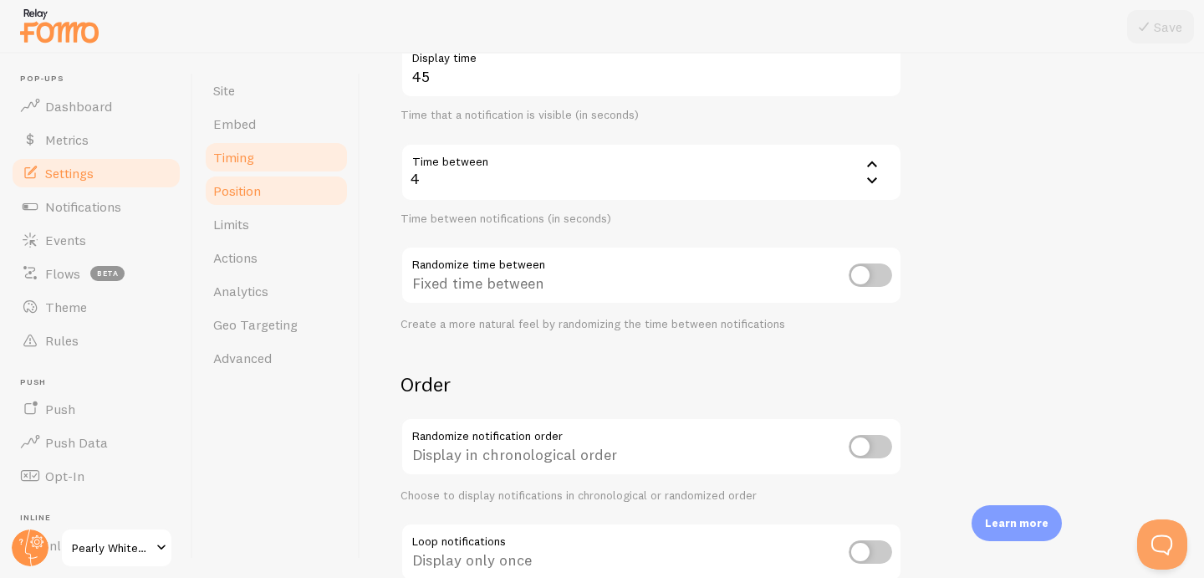
click at [289, 187] on link "Position" at bounding box center [276, 190] width 146 height 33
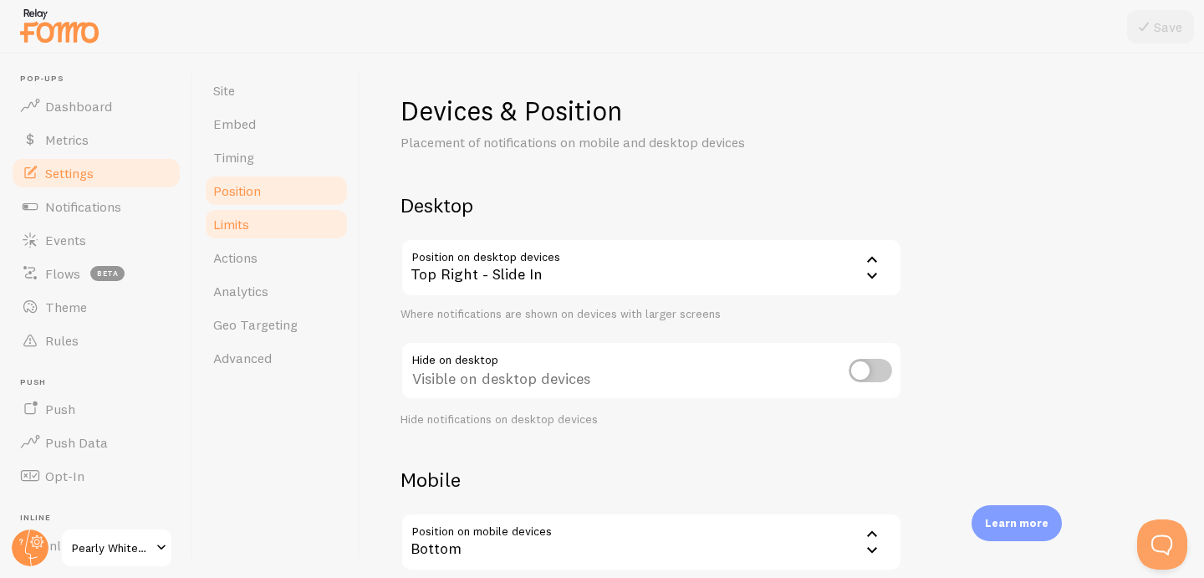
click at [280, 212] on link "Limits" at bounding box center [276, 223] width 146 height 33
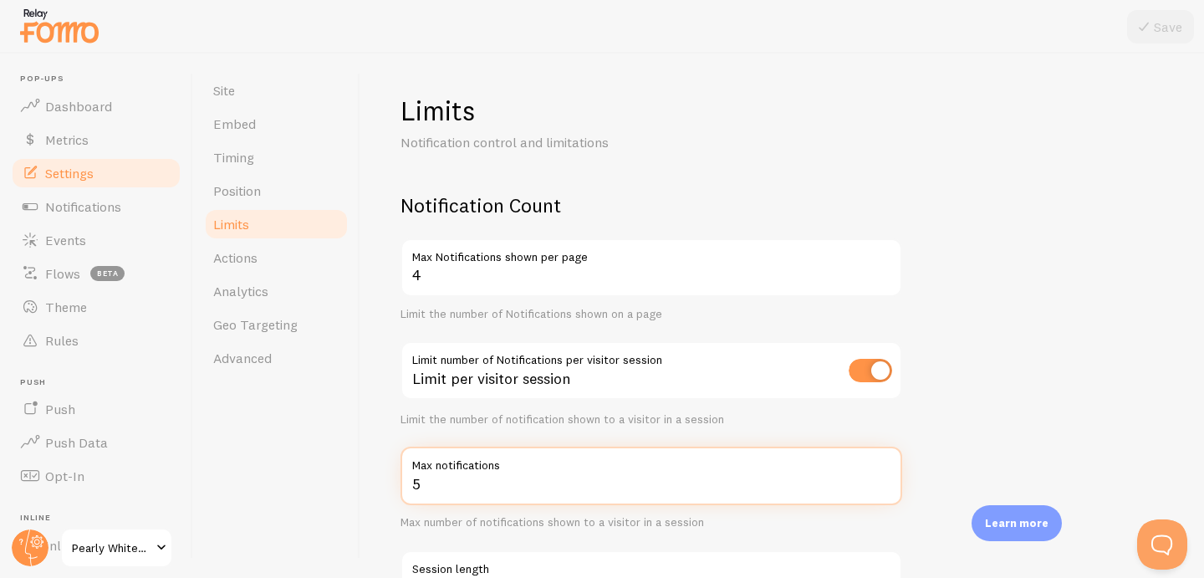
click at [493, 479] on input "5" at bounding box center [652, 476] width 502 height 59
drag, startPoint x: 493, startPoint y: 479, endPoint x: 318, endPoint y: 477, distance: 174.8
click at [318, 477] on div "Site Embed Timing Position Limits Actions Analytics Geo Targeting Advanced Limi…" at bounding box center [698, 316] width 1011 height 524
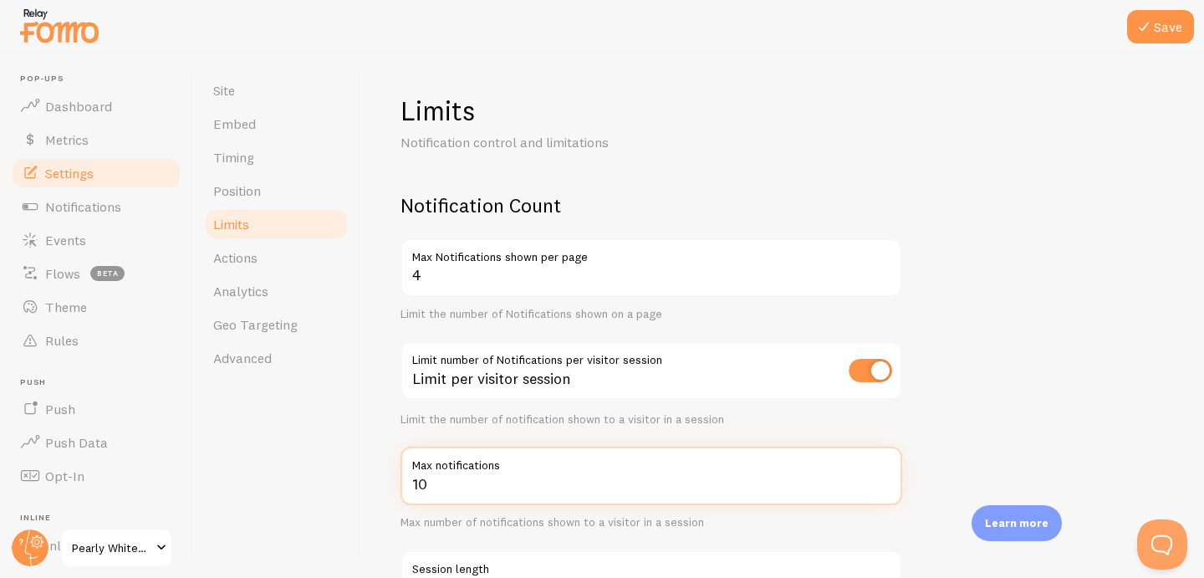
type input "10"
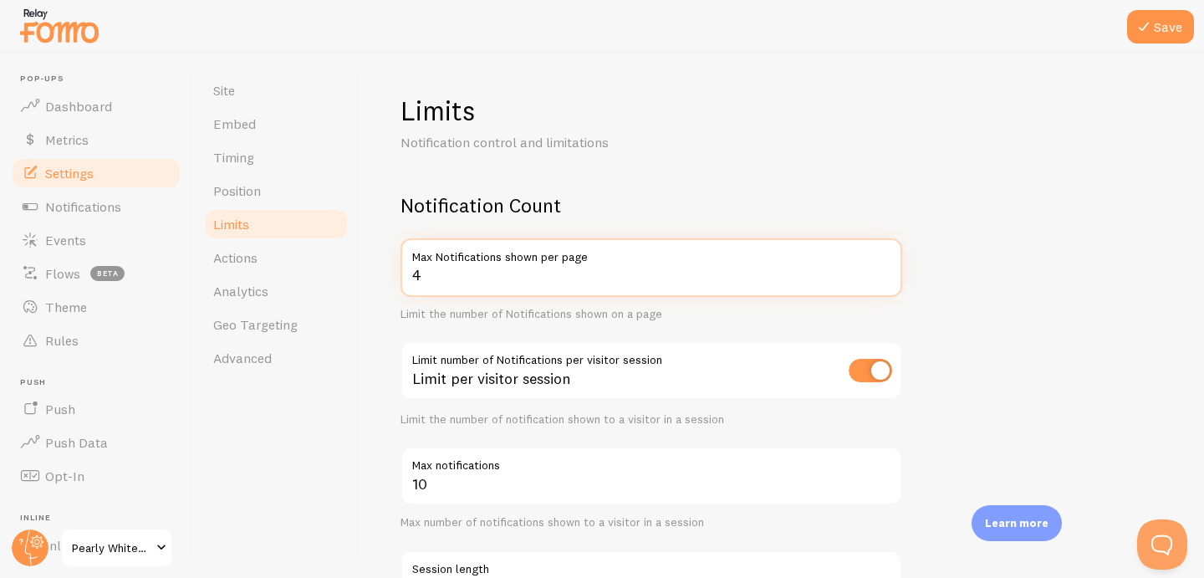
click at [452, 279] on input "4" at bounding box center [652, 267] width 502 height 59
click at [439, 278] on input "4" at bounding box center [652, 267] width 502 height 59
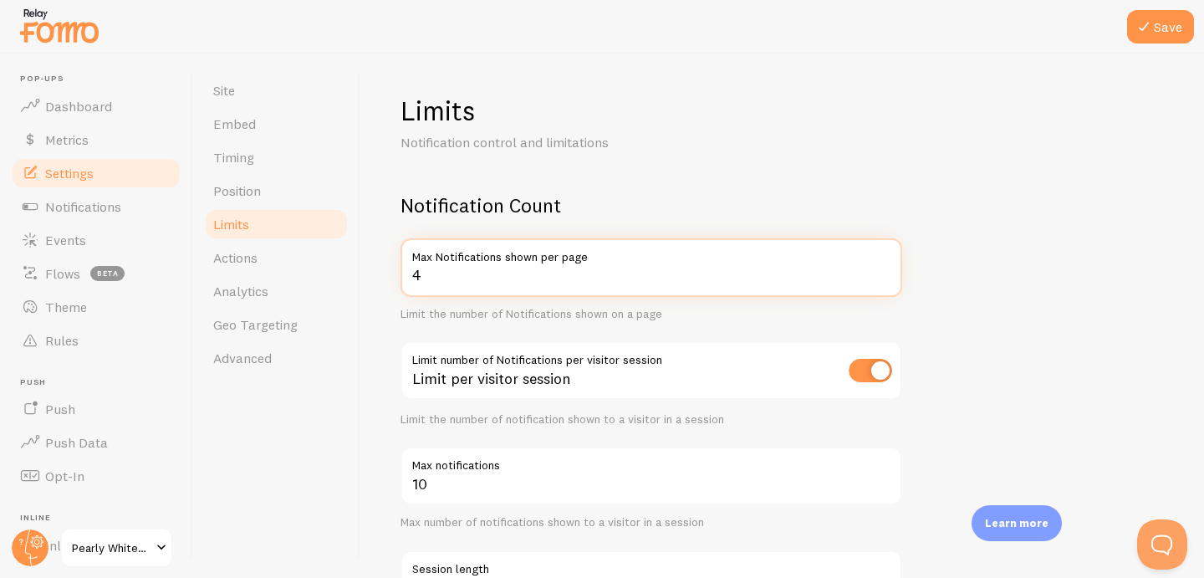
click at [439, 278] on input "4" at bounding box center [652, 267] width 502 height 59
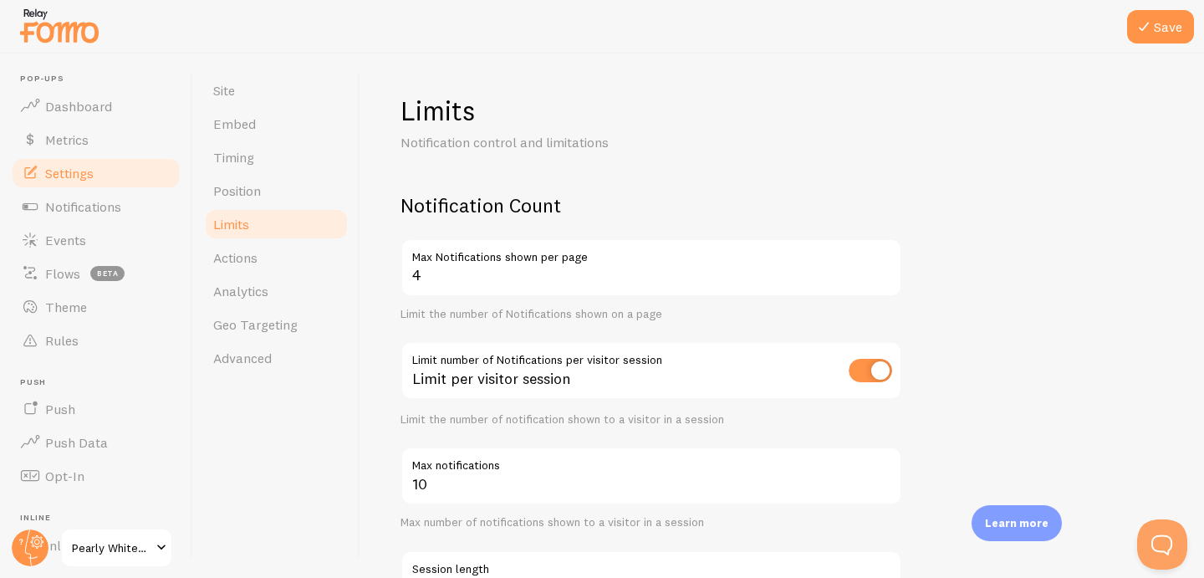
click at [493, 193] on h2 "Notification Count" at bounding box center [652, 205] width 502 height 26
click at [1140, 33] on icon at bounding box center [1144, 27] width 20 height 20
